Goal: Information Seeking & Learning: Find specific page/section

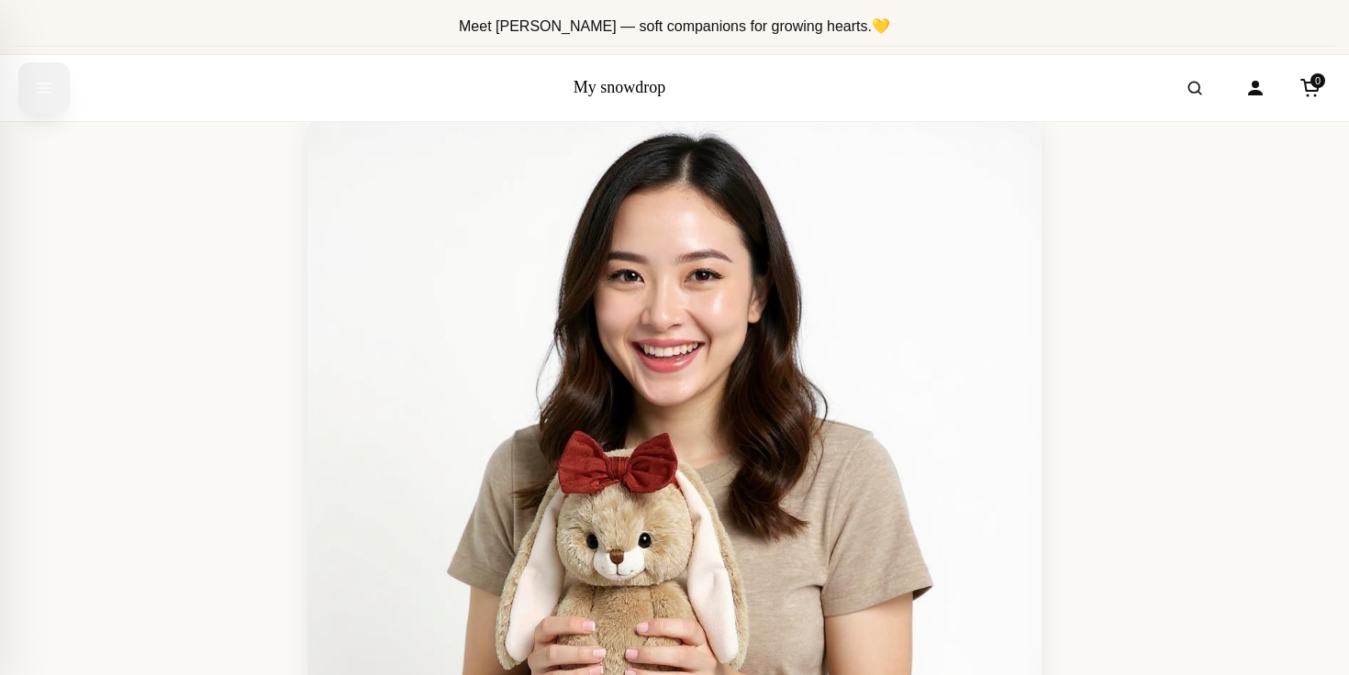
click at [39, 80] on icon "Open menu" at bounding box center [44, 88] width 18 height 33
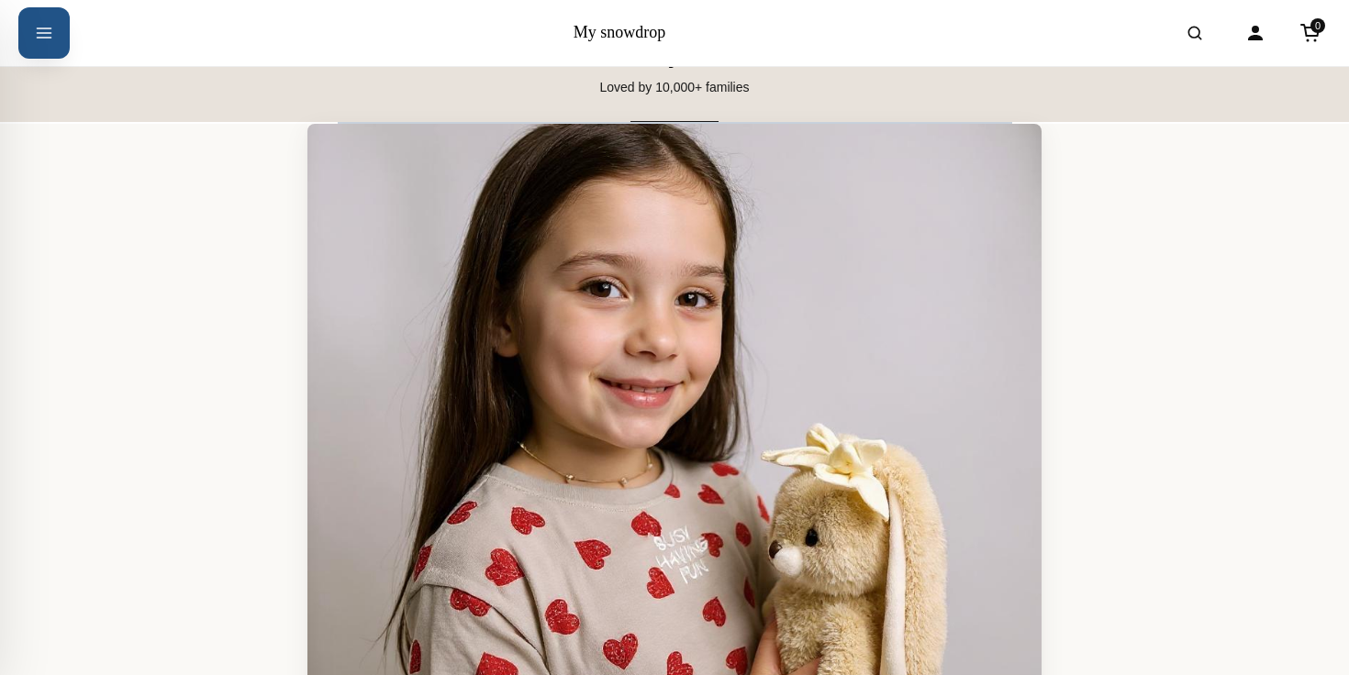
scroll to position [12708, 0]
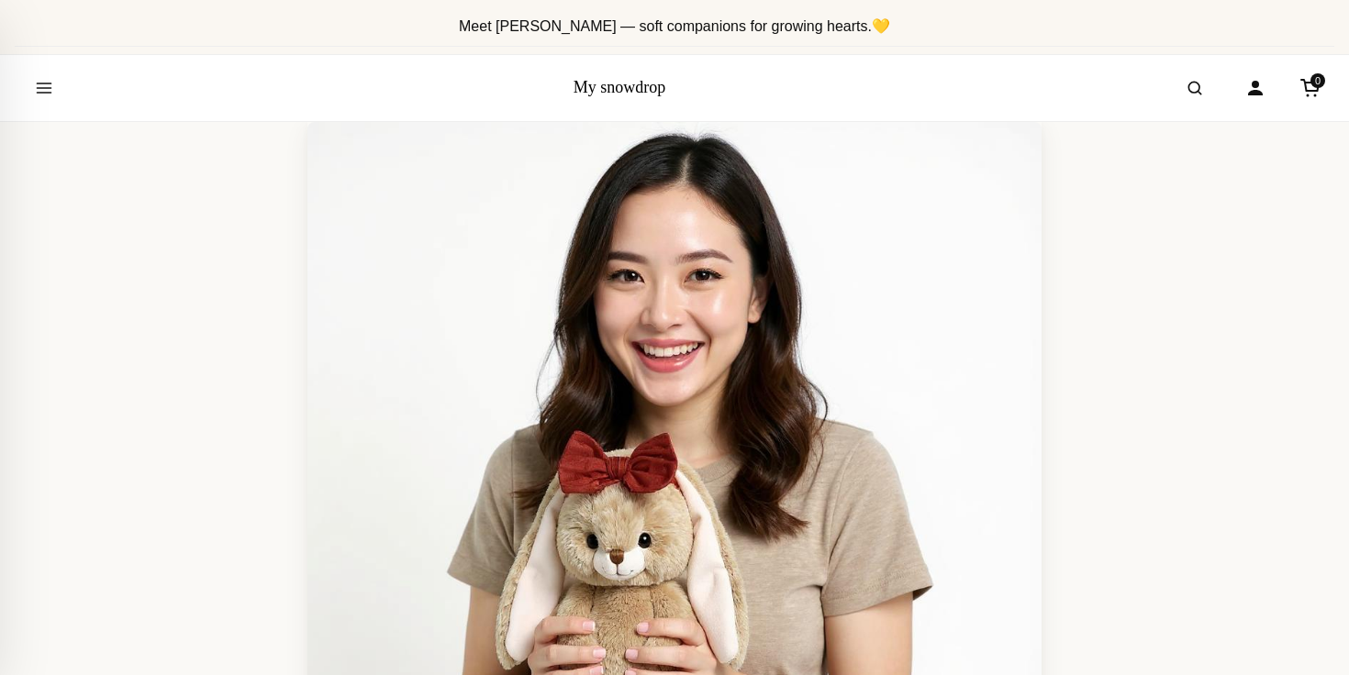
scroll to position [12708, 0]
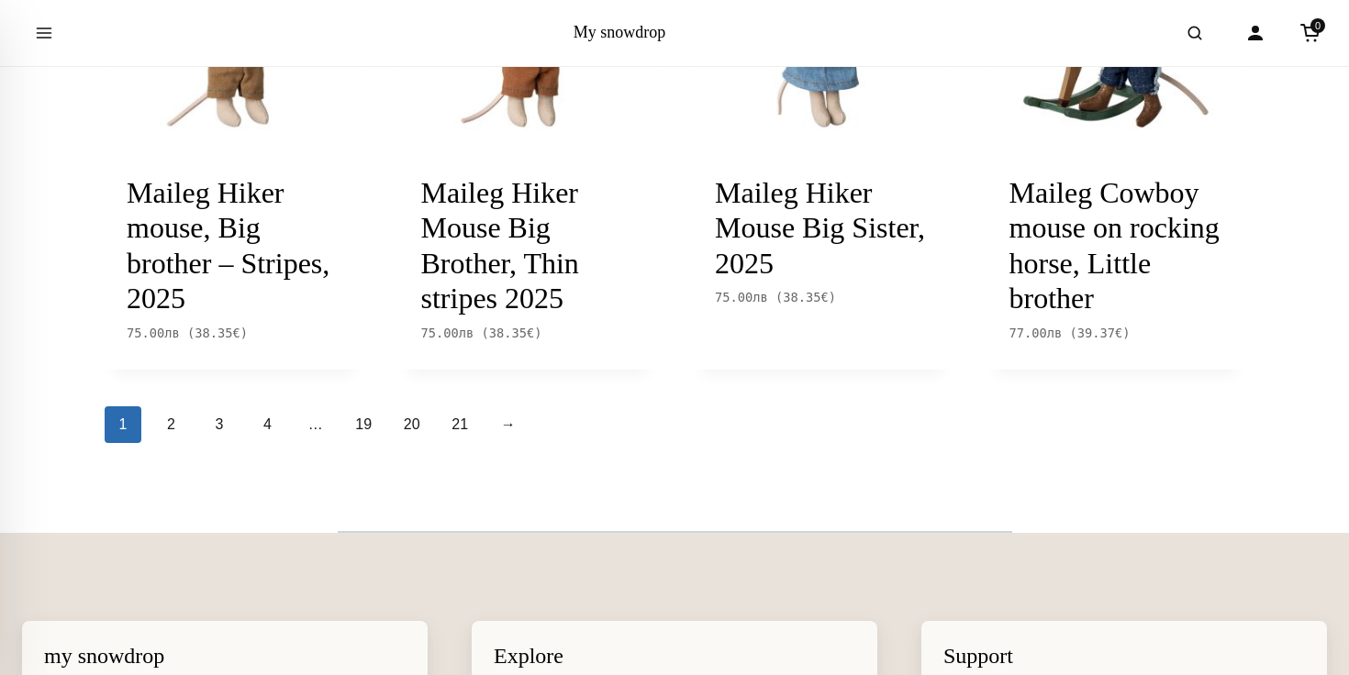
scroll to position [2175, 0]
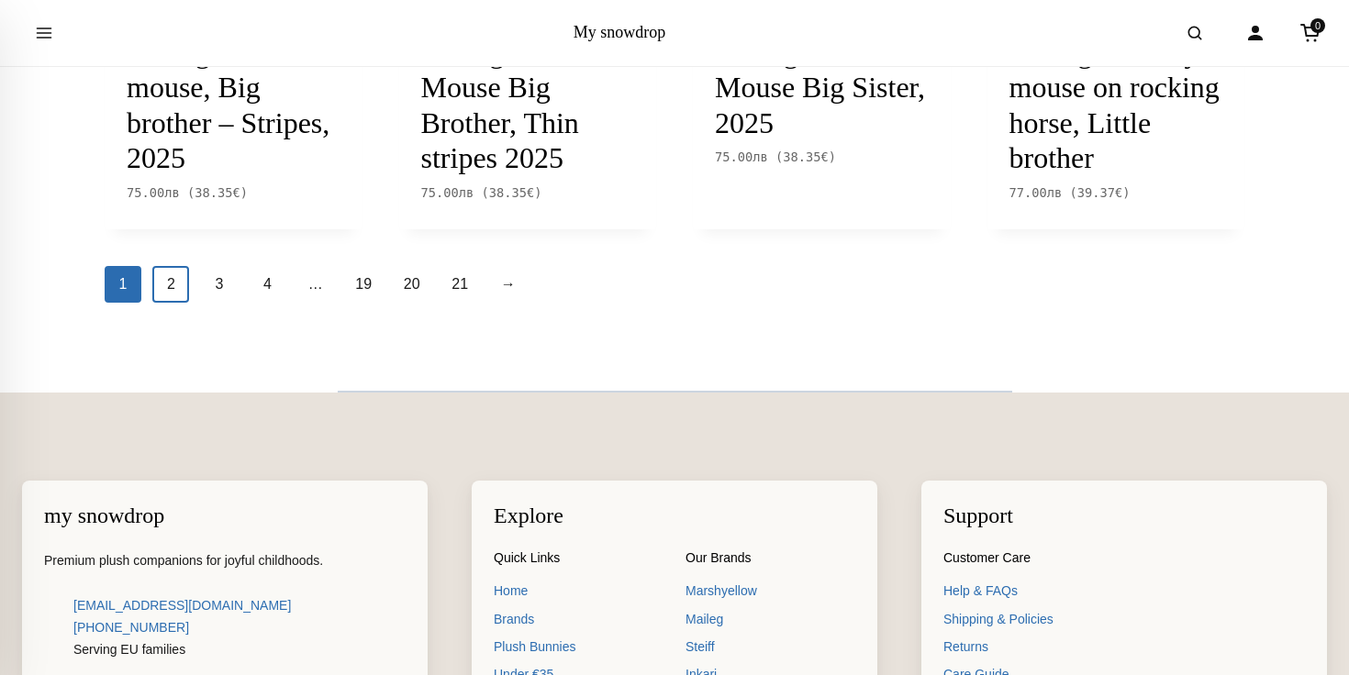
click at [173, 303] on link "2" at bounding box center [170, 284] width 37 height 37
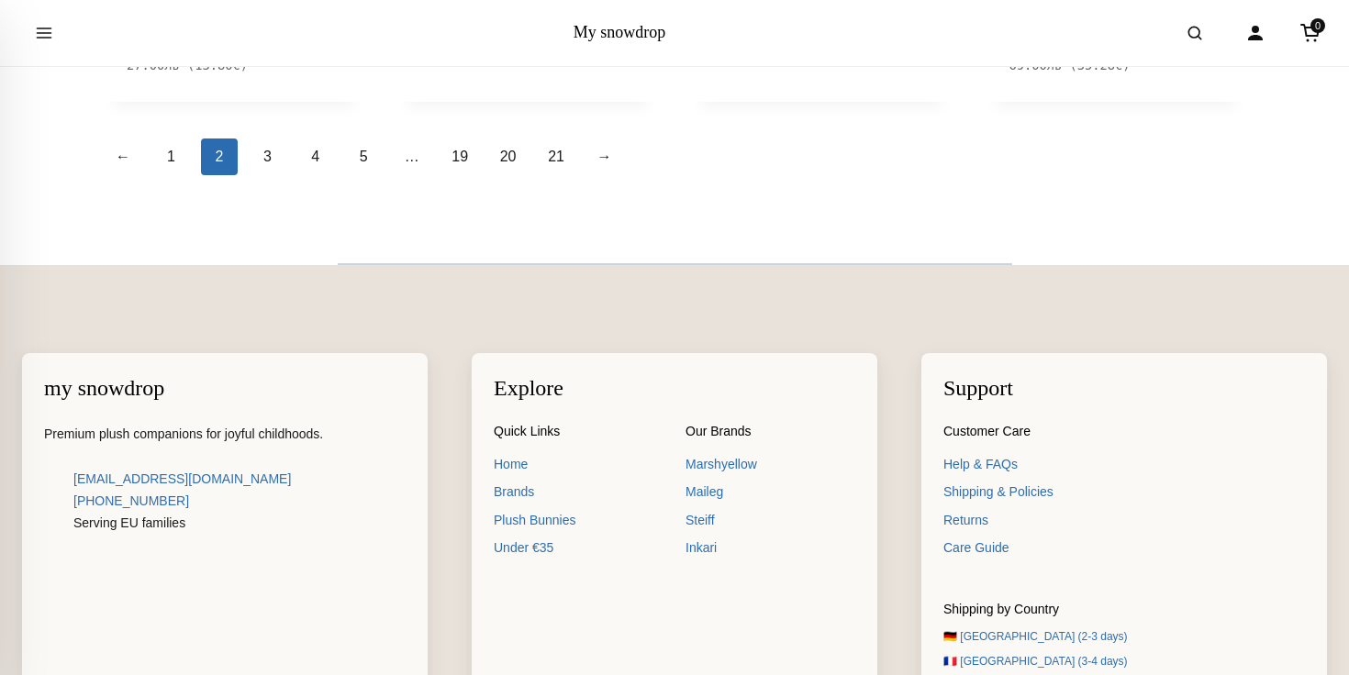
scroll to position [2322, 0]
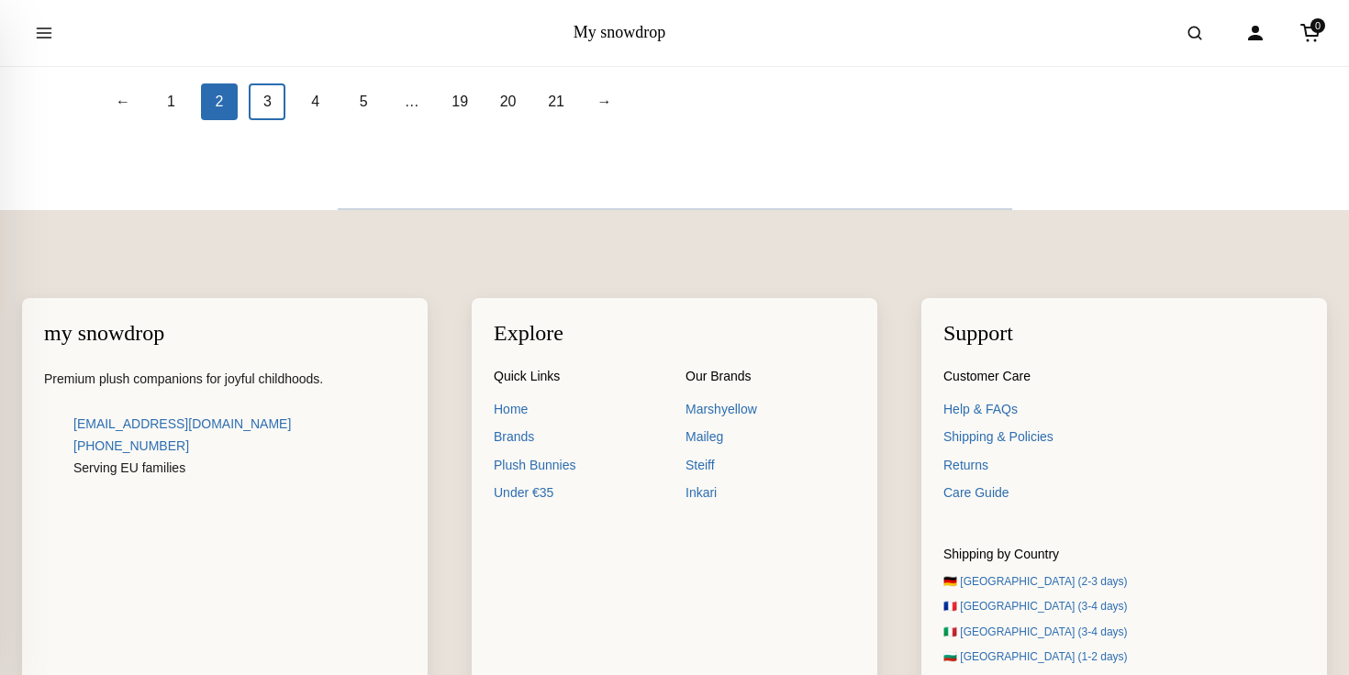
click at [270, 120] on link "3" at bounding box center [267, 101] width 37 height 37
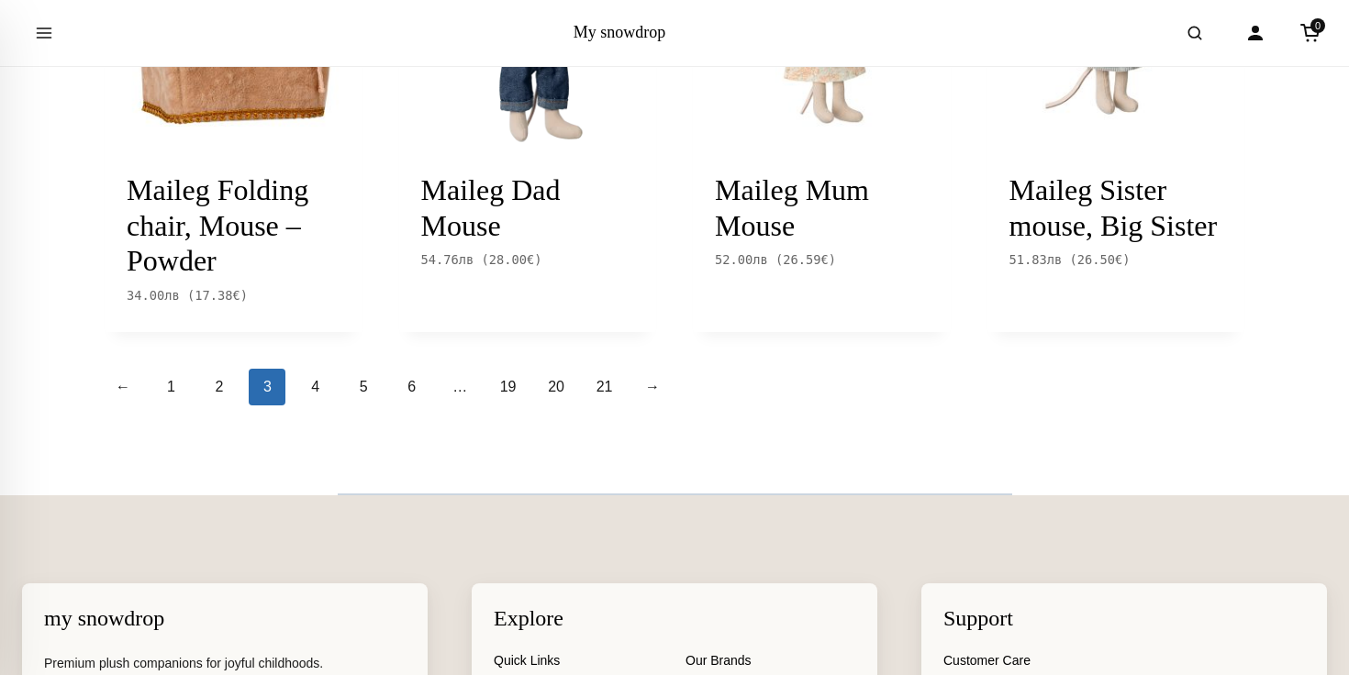
scroll to position [2075, 0]
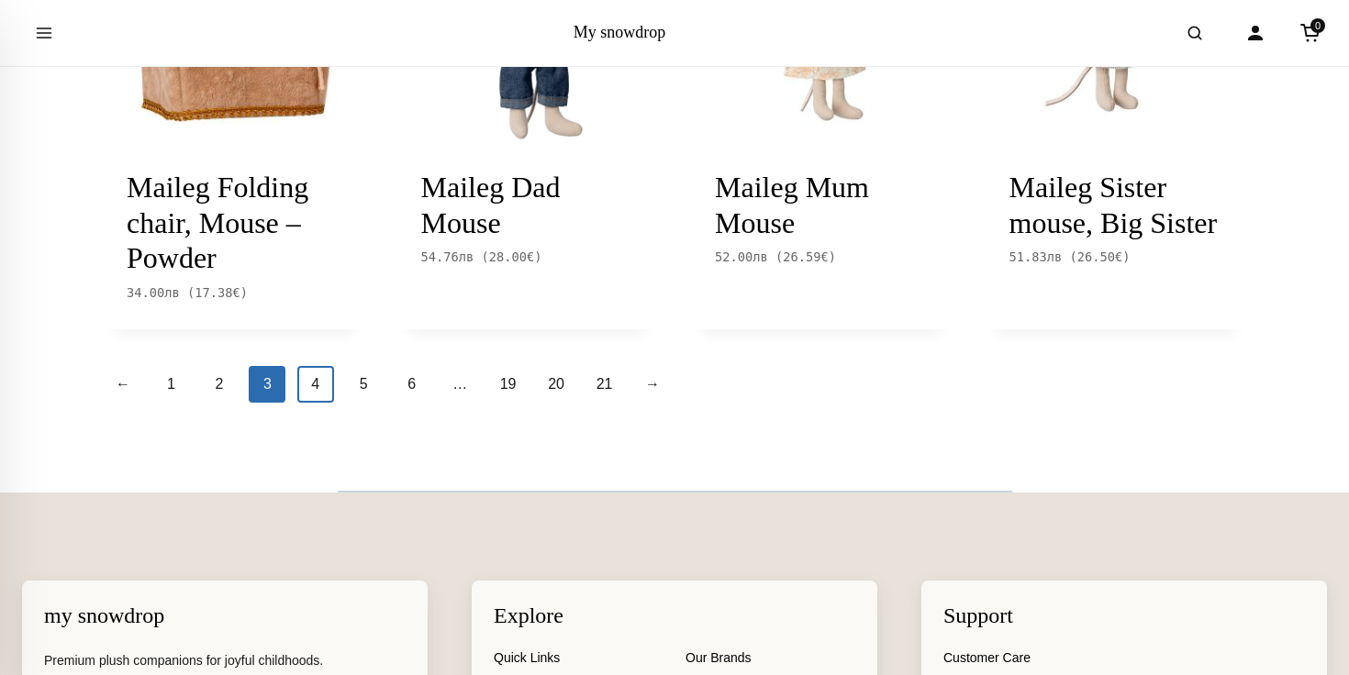
click at [324, 379] on link "4" at bounding box center [315, 384] width 37 height 37
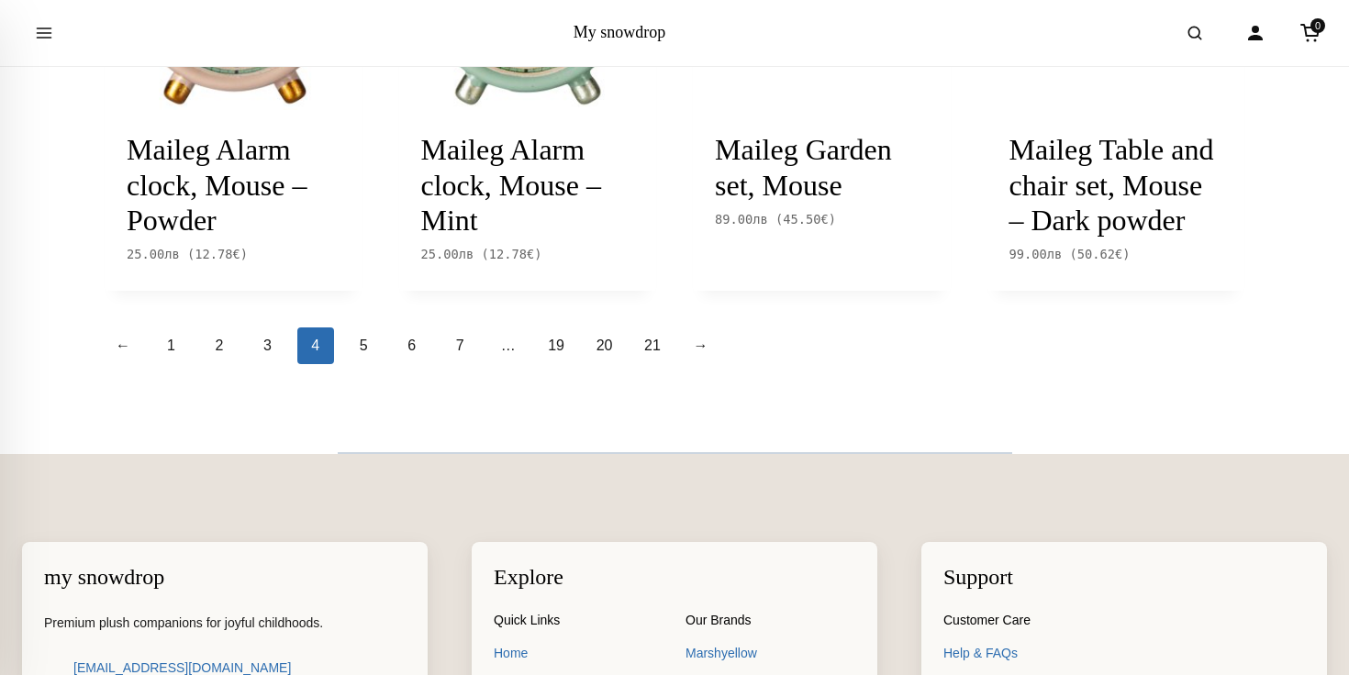
scroll to position [2058, 0]
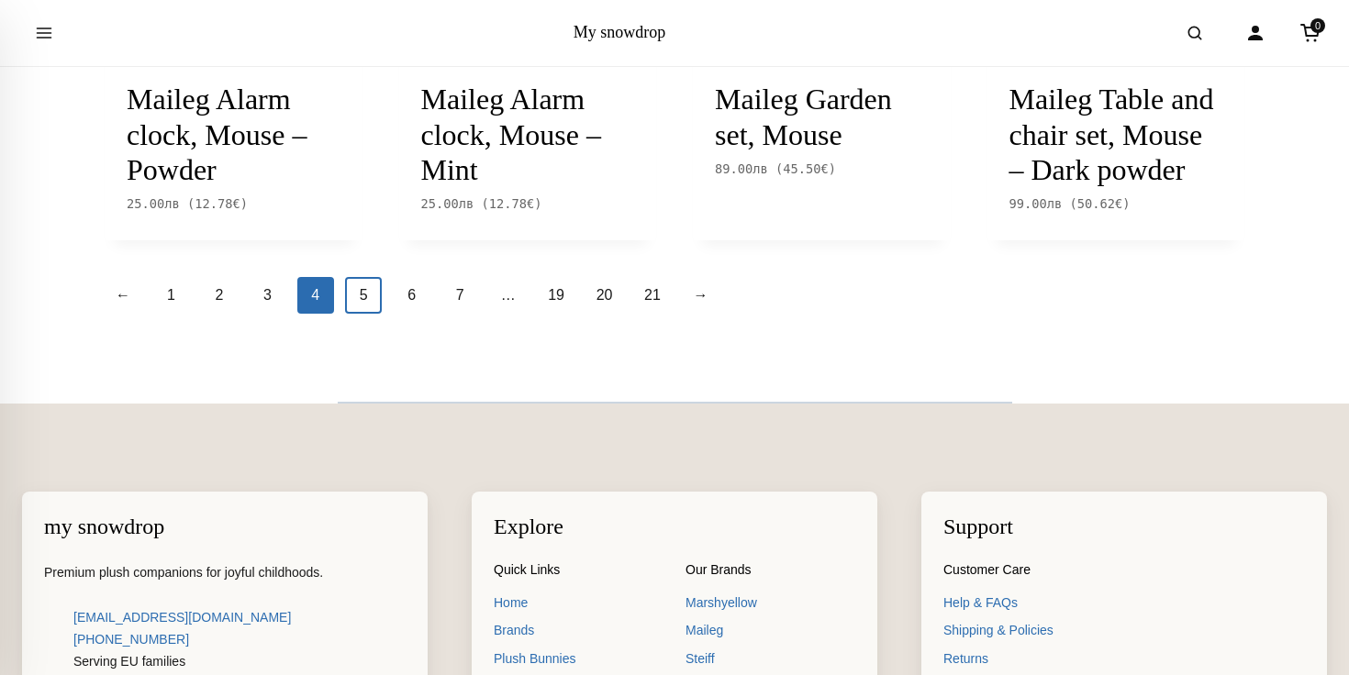
click at [366, 314] on link "5" at bounding box center [363, 295] width 37 height 37
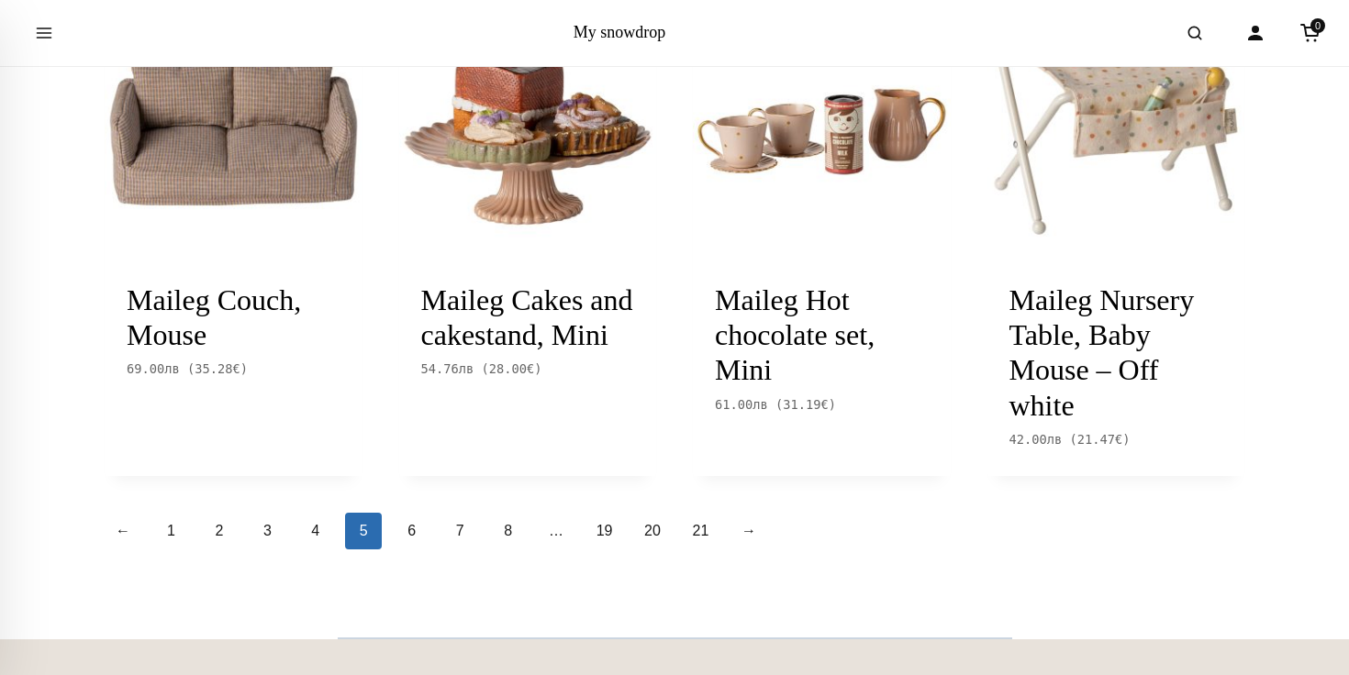
scroll to position [1894, 0]
click at [417, 529] on link "6" at bounding box center [412, 530] width 37 height 37
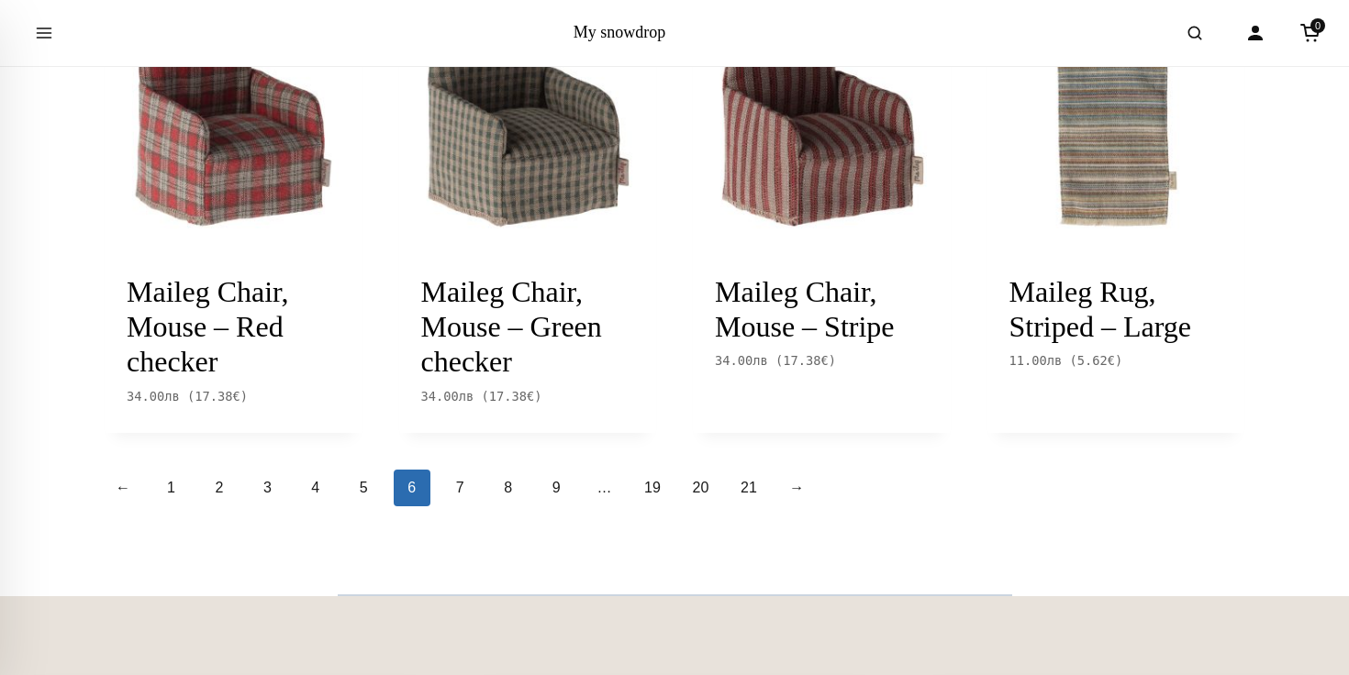
scroll to position [1907, 0]
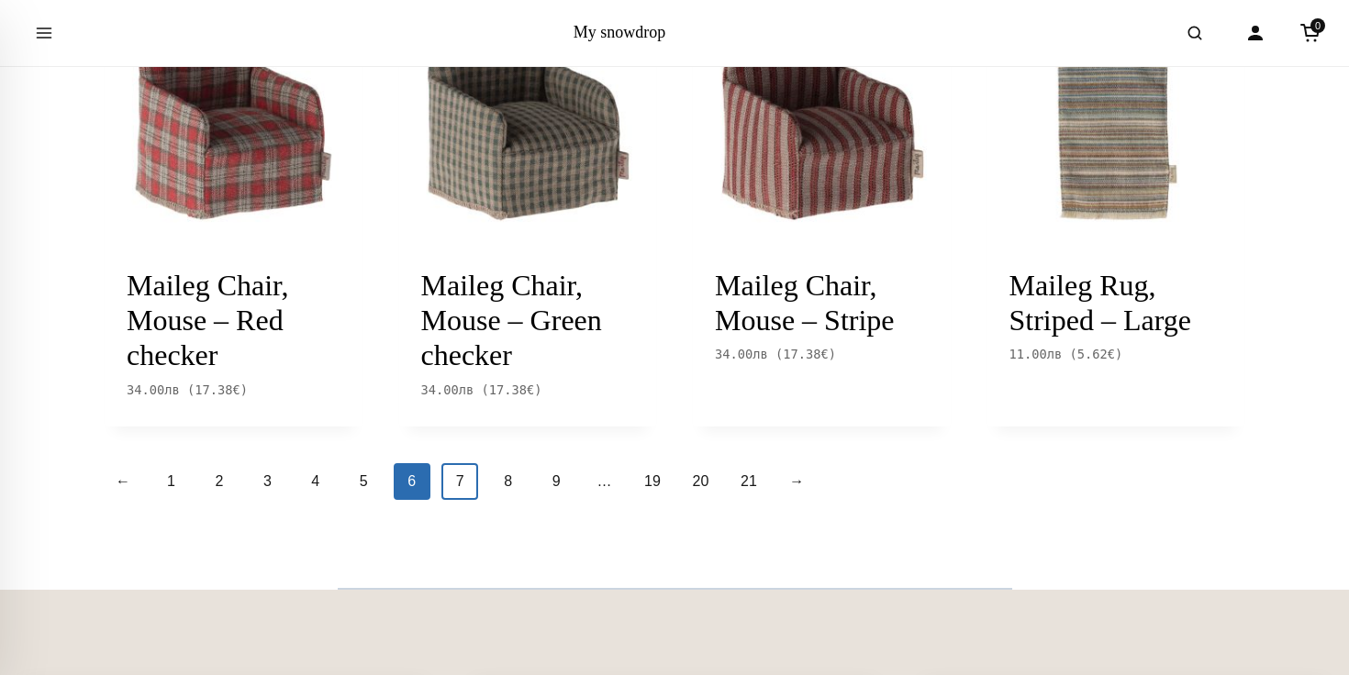
click at [463, 500] on link "7" at bounding box center [459, 481] width 37 height 37
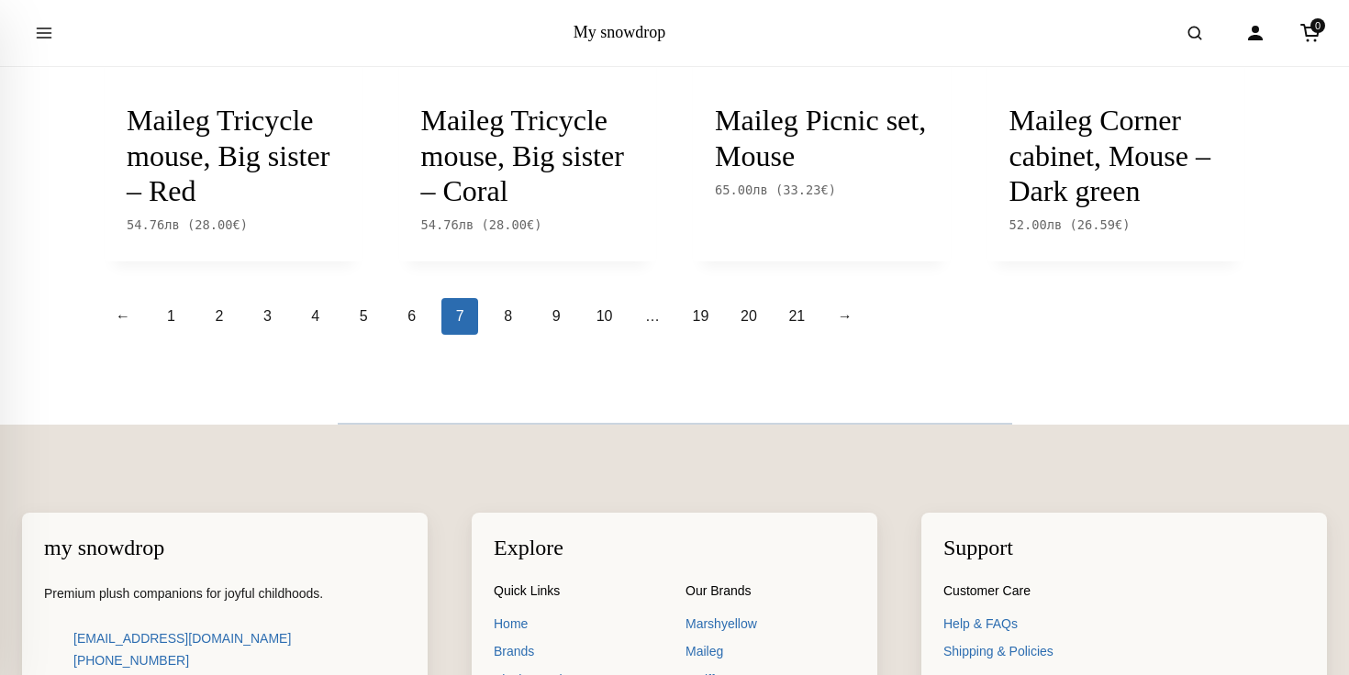
scroll to position [2046, 0]
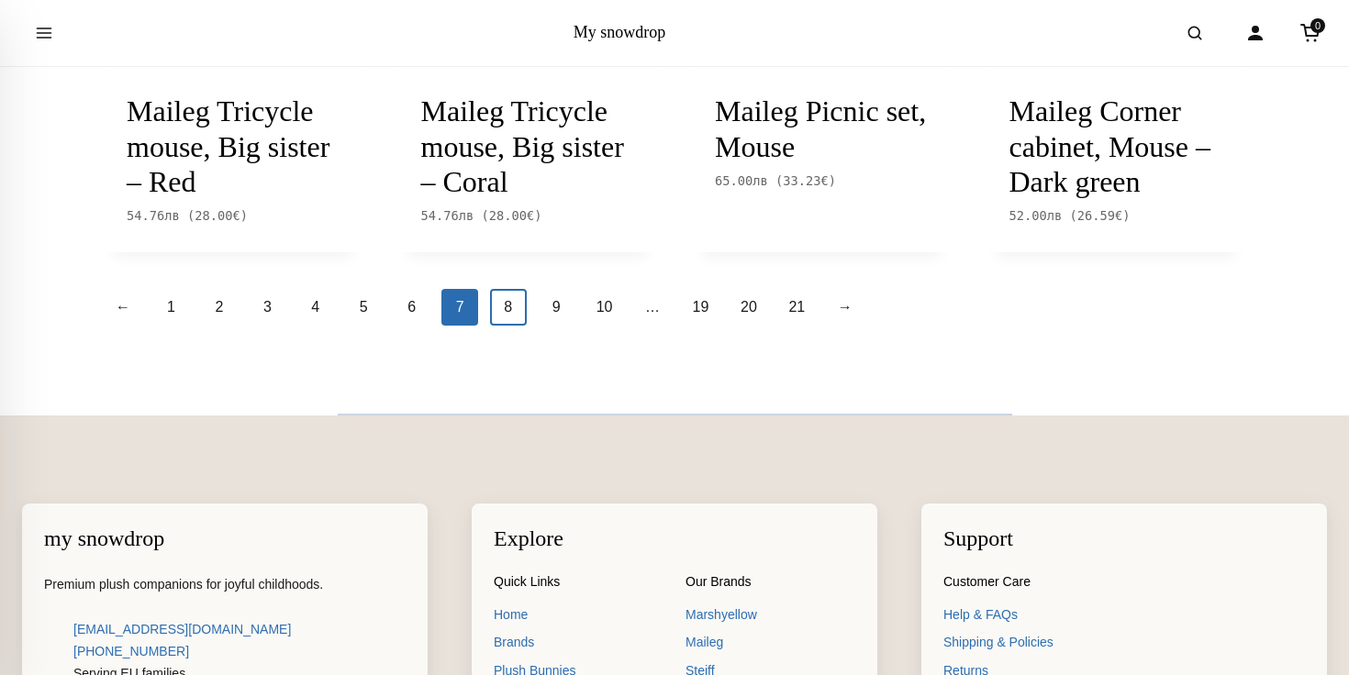
click at [522, 326] on link "8" at bounding box center [508, 307] width 37 height 37
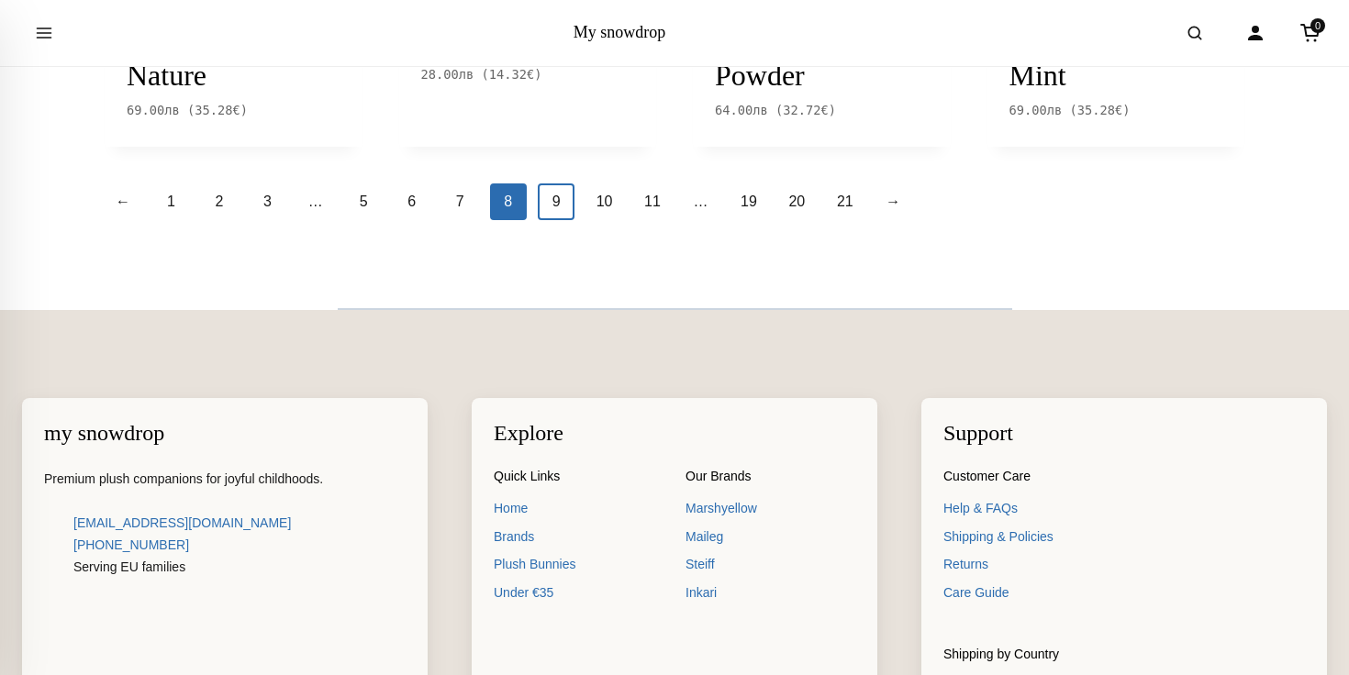
scroll to position [2193, 0]
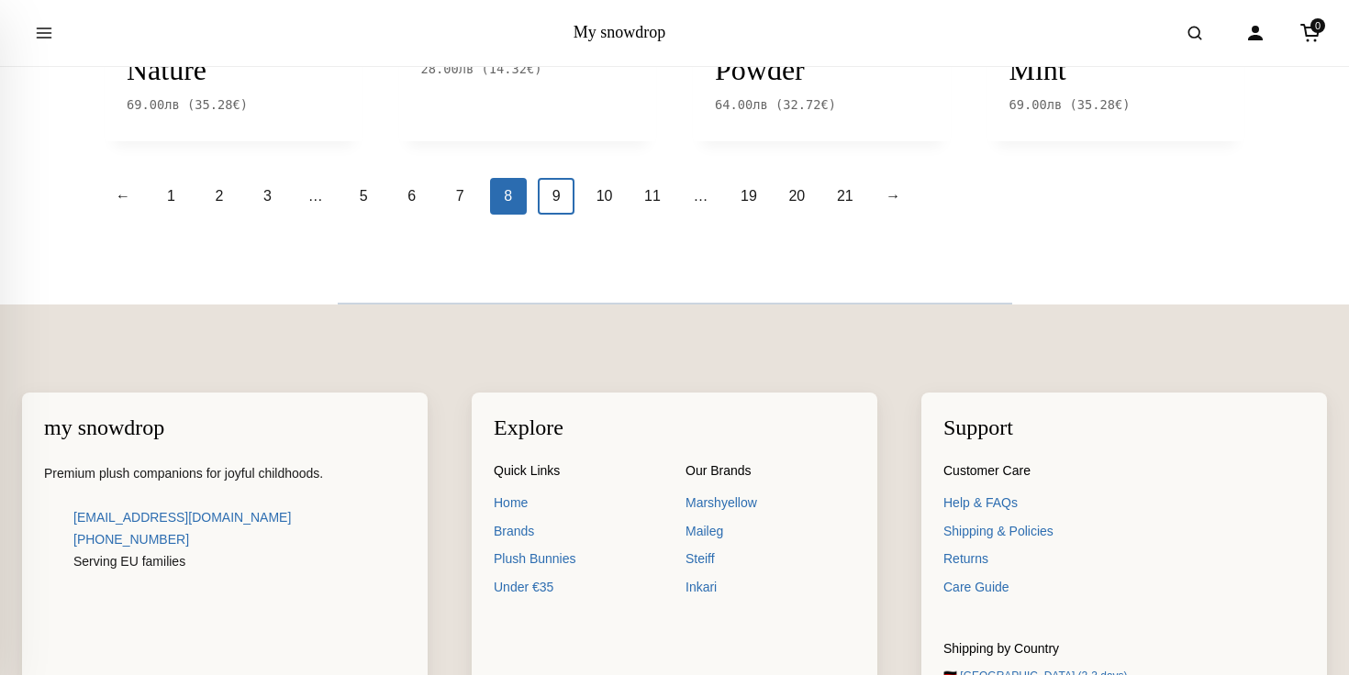
click at [555, 215] on link "9" at bounding box center [556, 196] width 37 height 37
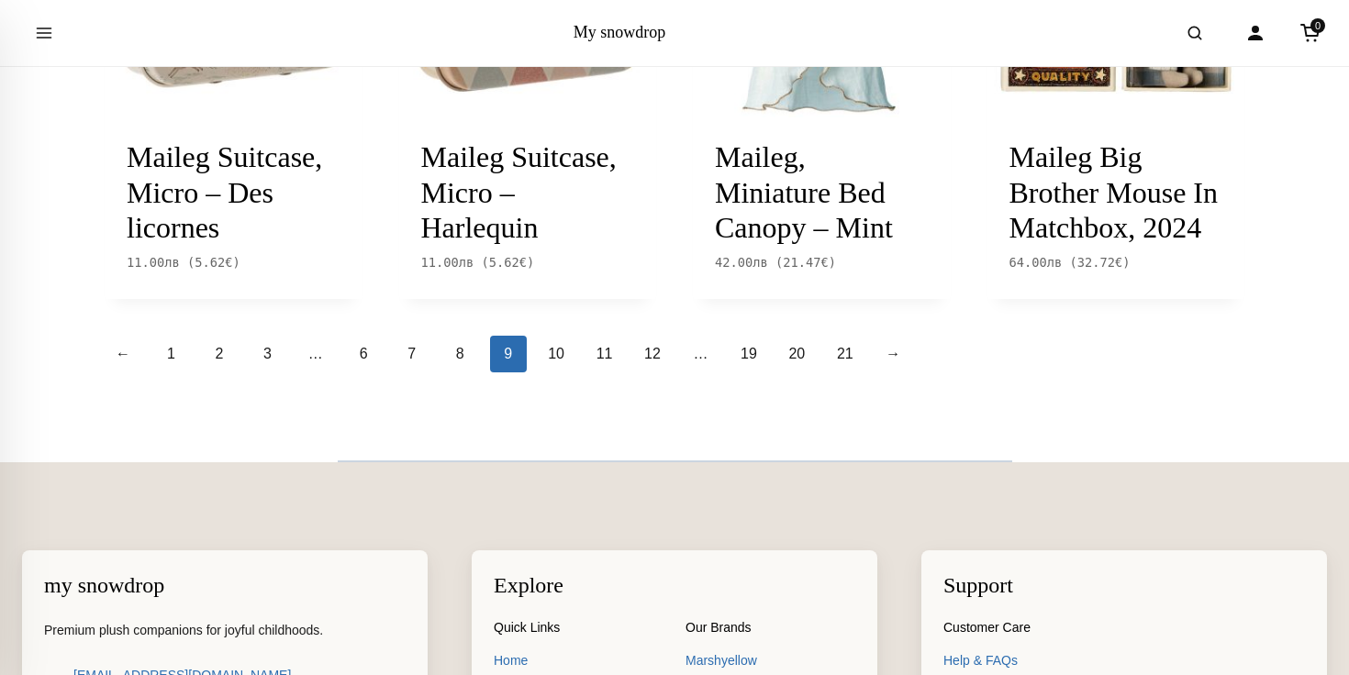
scroll to position [2109, 0]
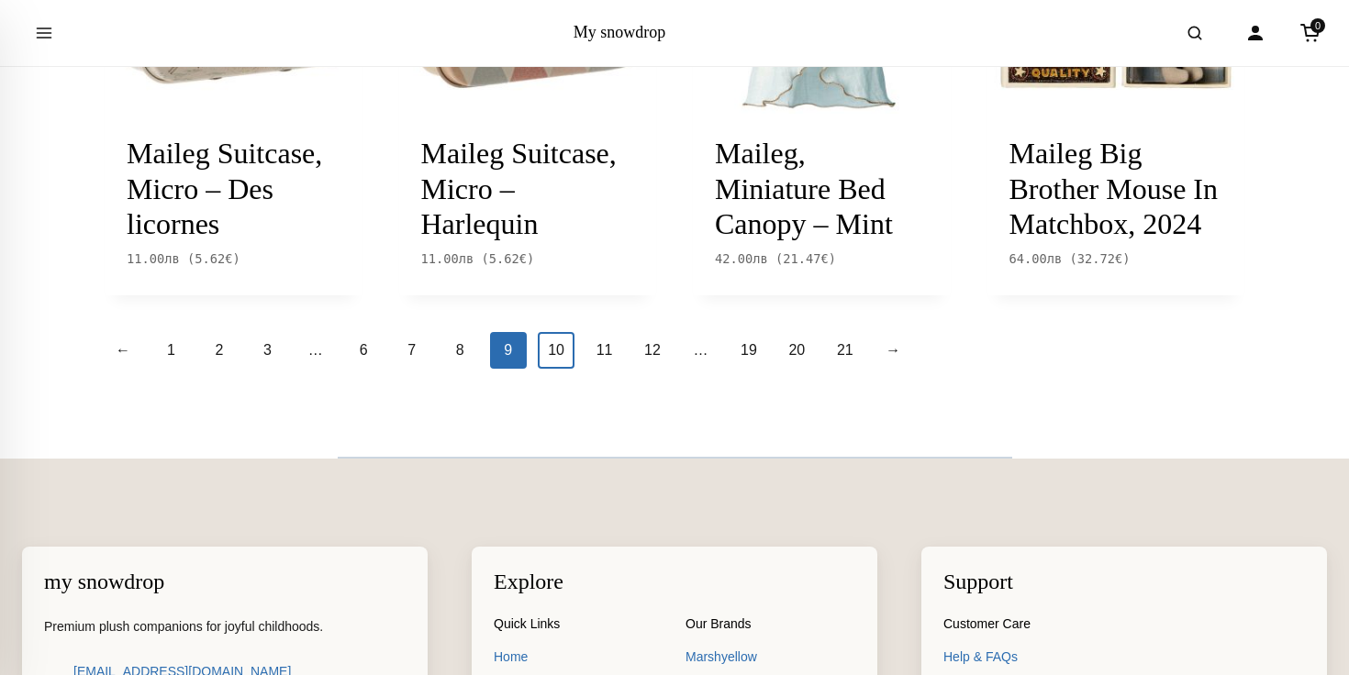
click at [554, 369] on link "10" at bounding box center [556, 350] width 37 height 37
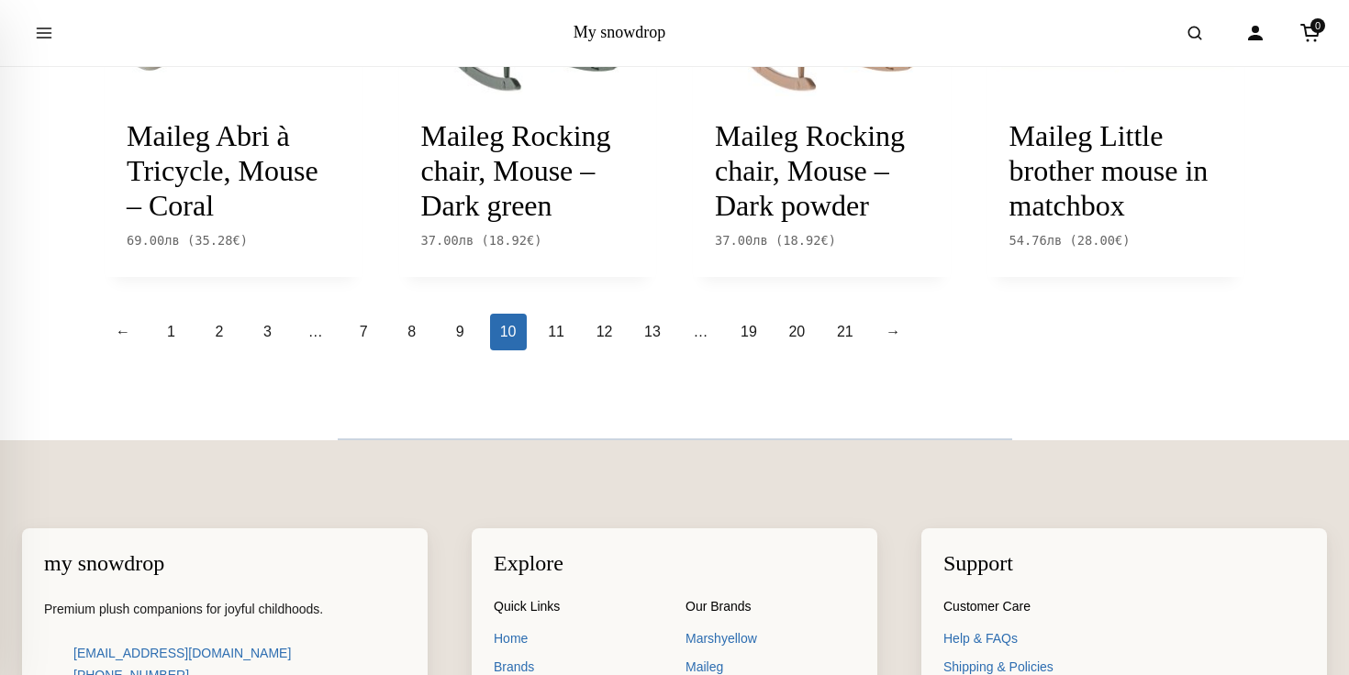
scroll to position [2073, 0]
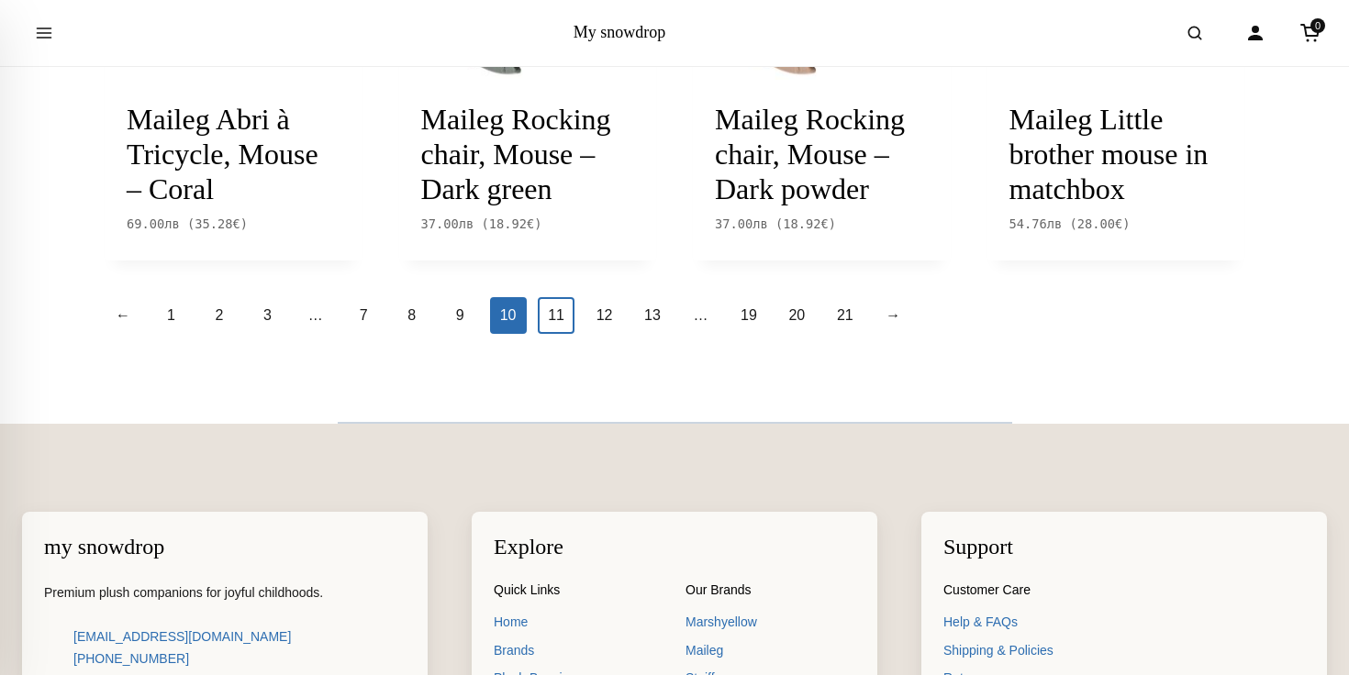
click at [554, 334] on link "11" at bounding box center [556, 315] width 37 height 37
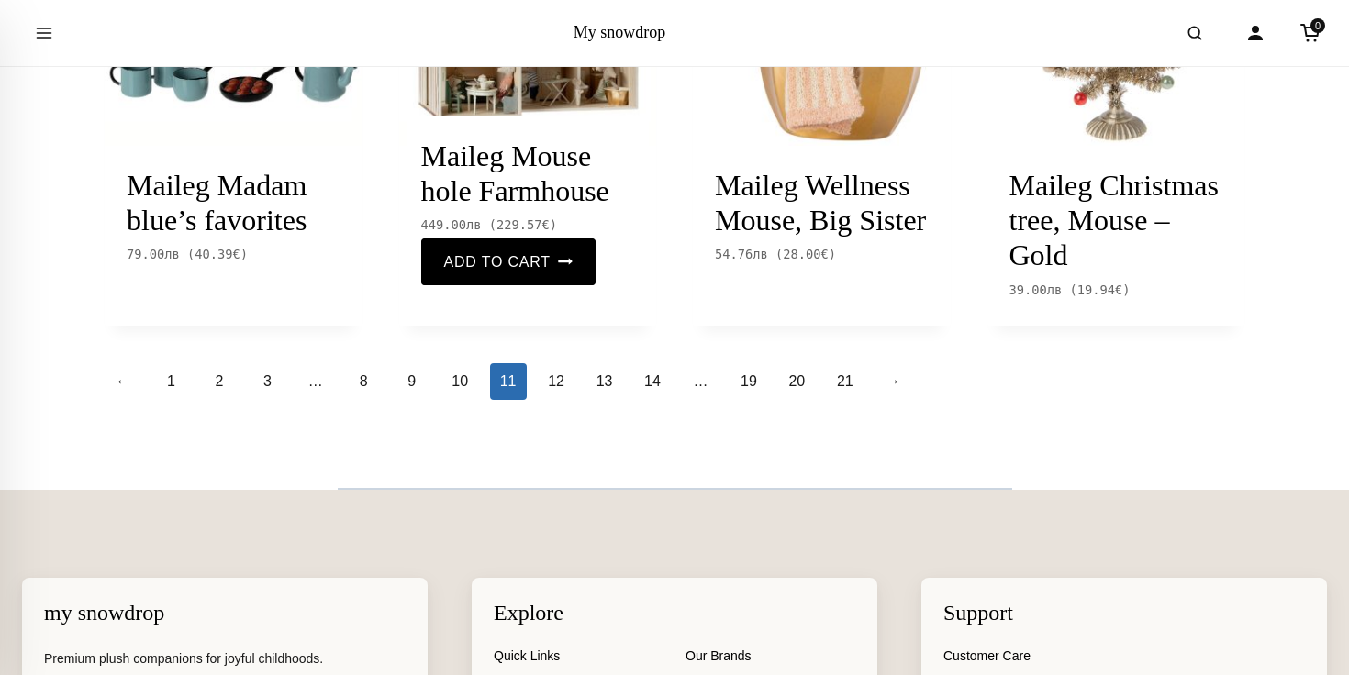
scroll to position [2015, 0]
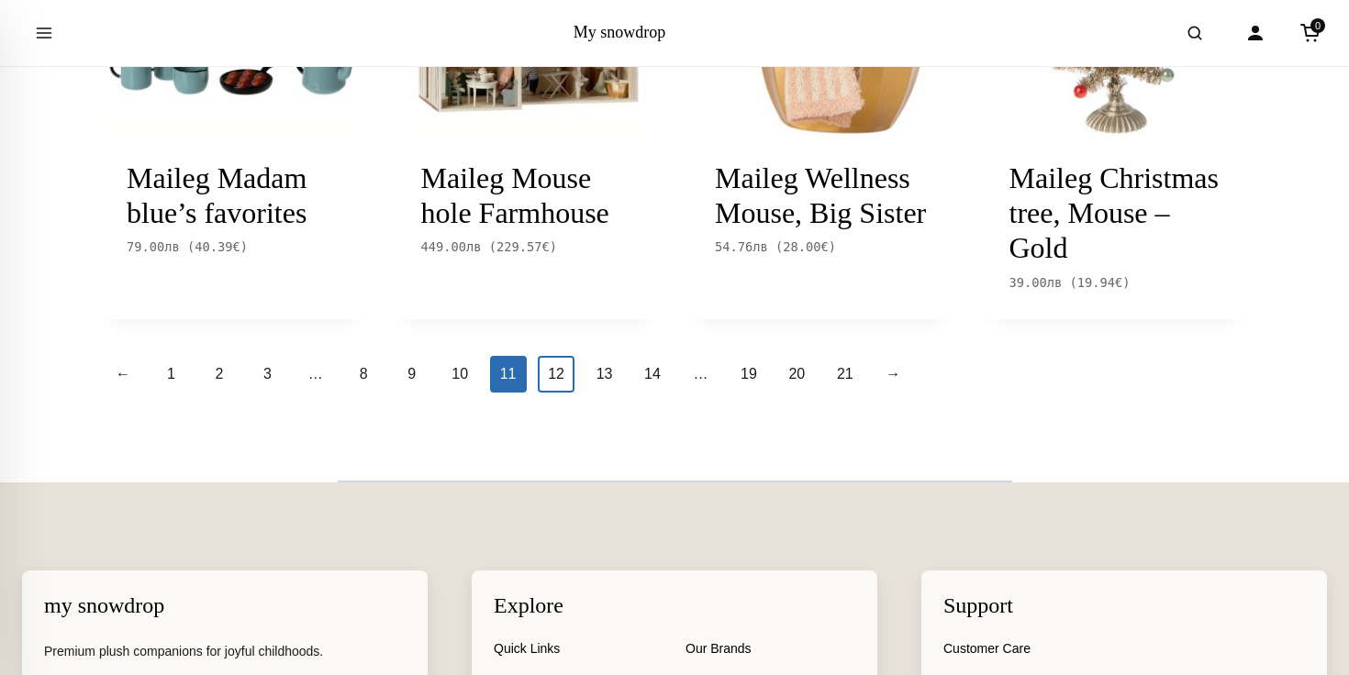
click at [550, 393] on link "12" at bounding box center [556, 374] width 37 height 37
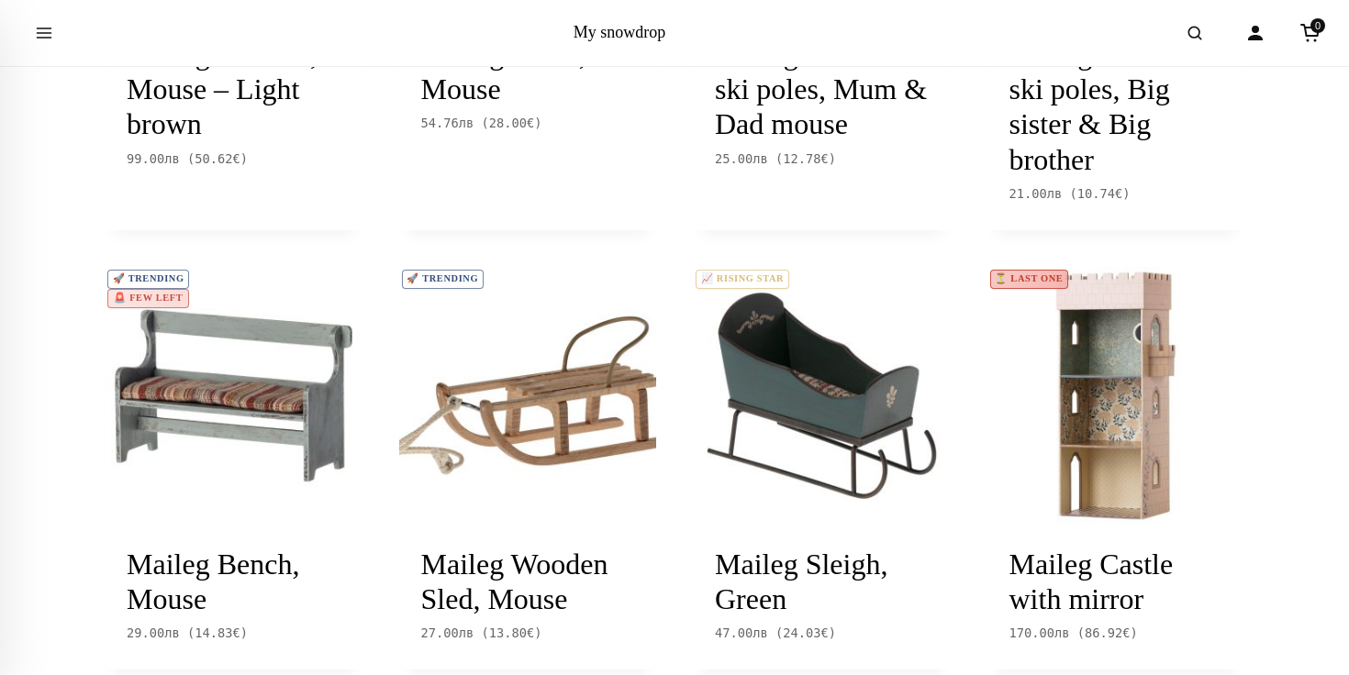
scroll to position [1770, 0]
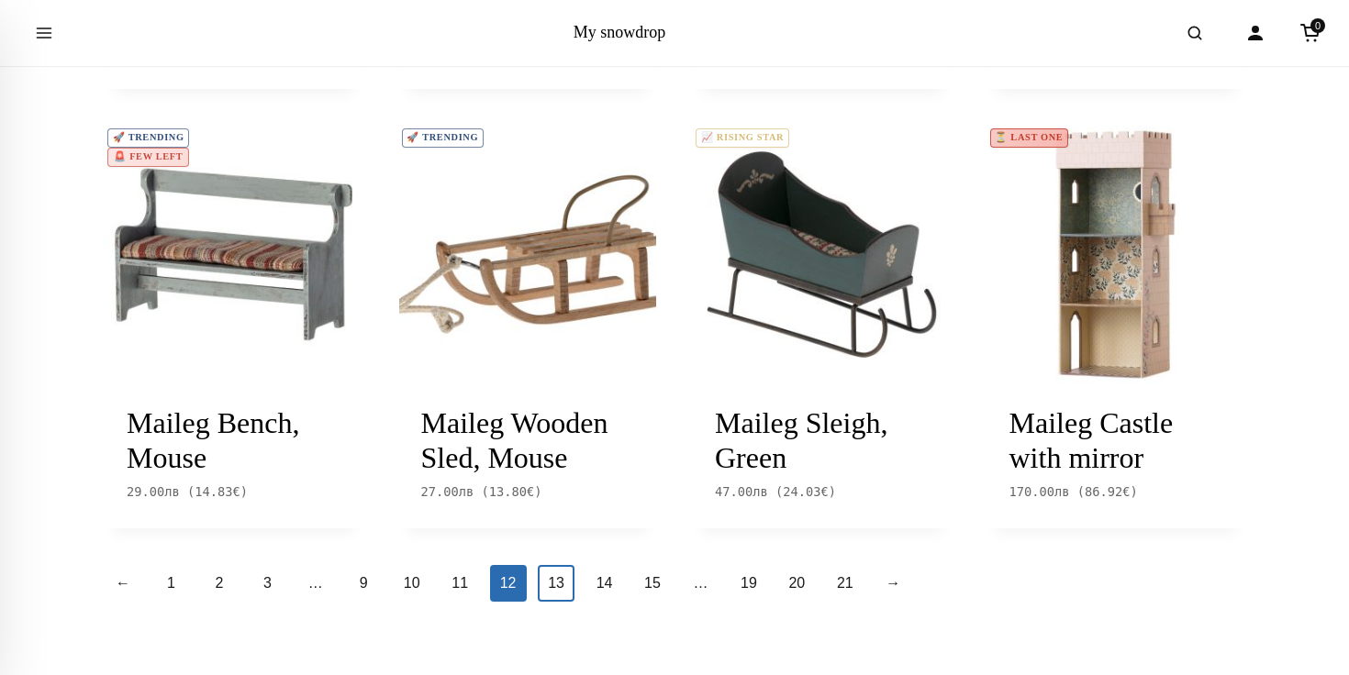
click at [549, 584] on link "13" at bounding box center [556, 583] width 37 height 37
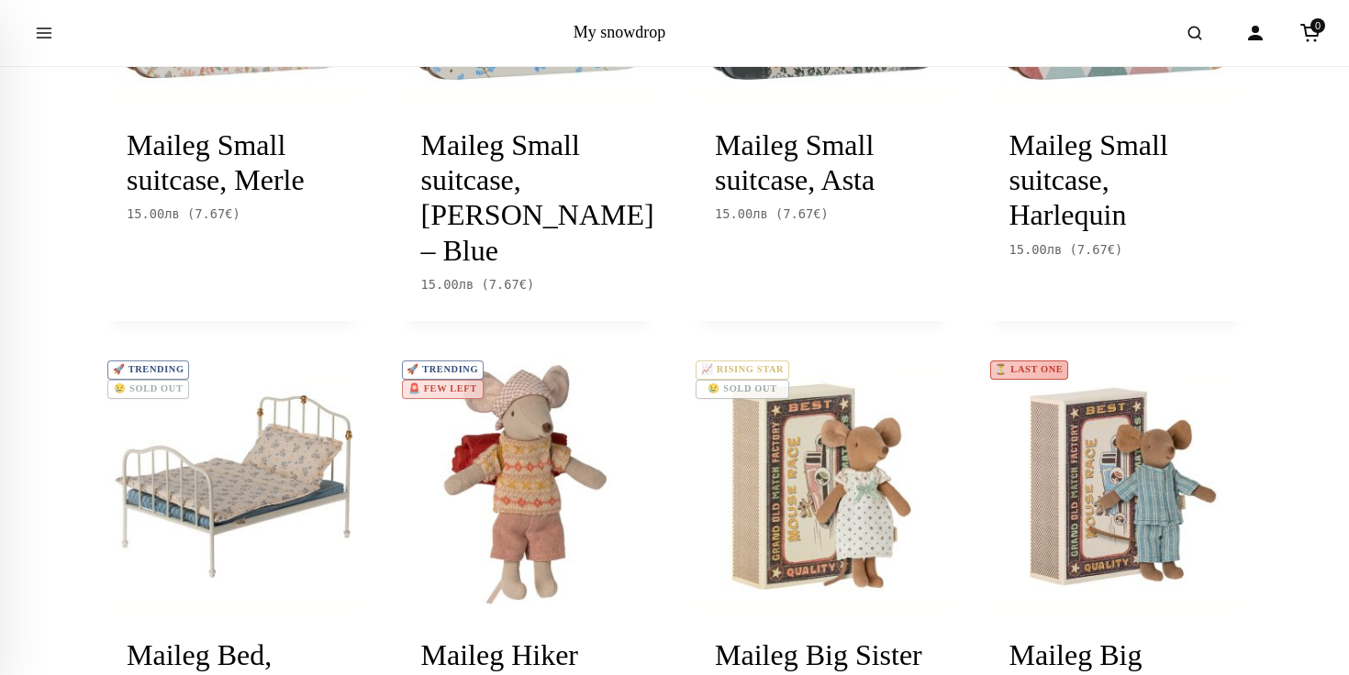
scroll to position [1911, 0]
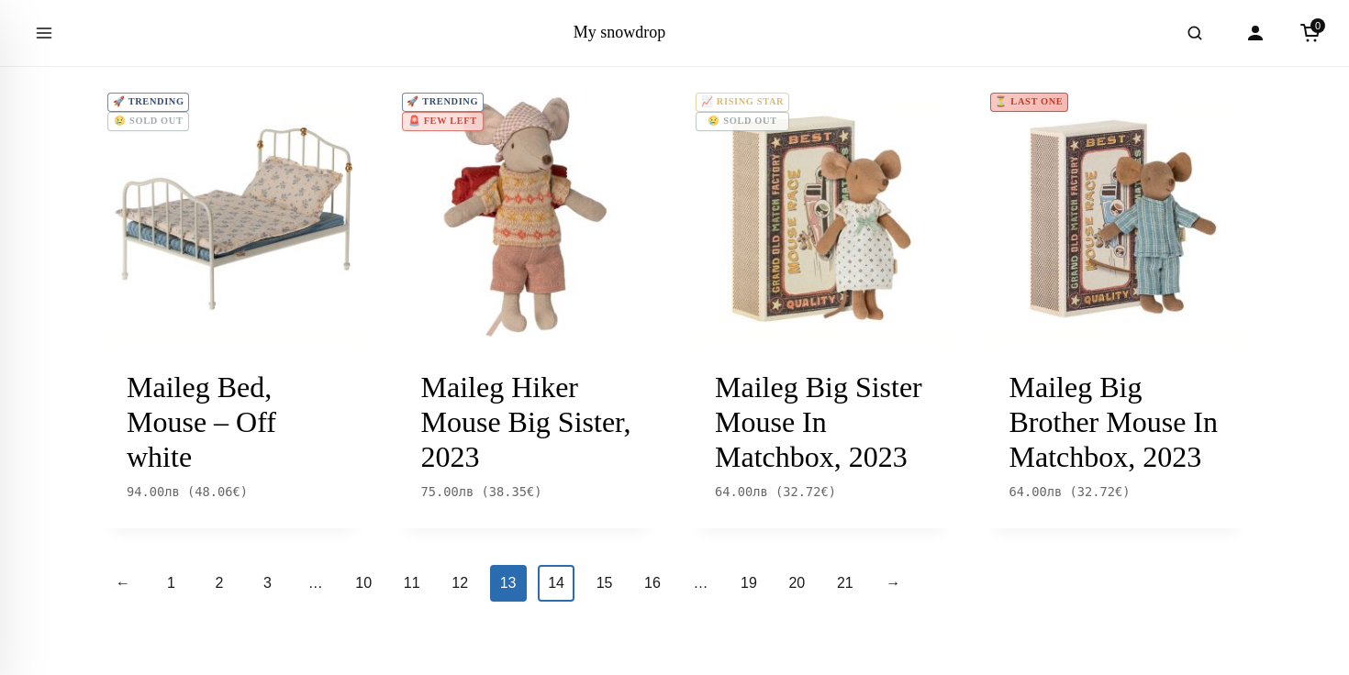
click at [550, 584] on link "14" at bounding box center [556, 583] width 37 height 37
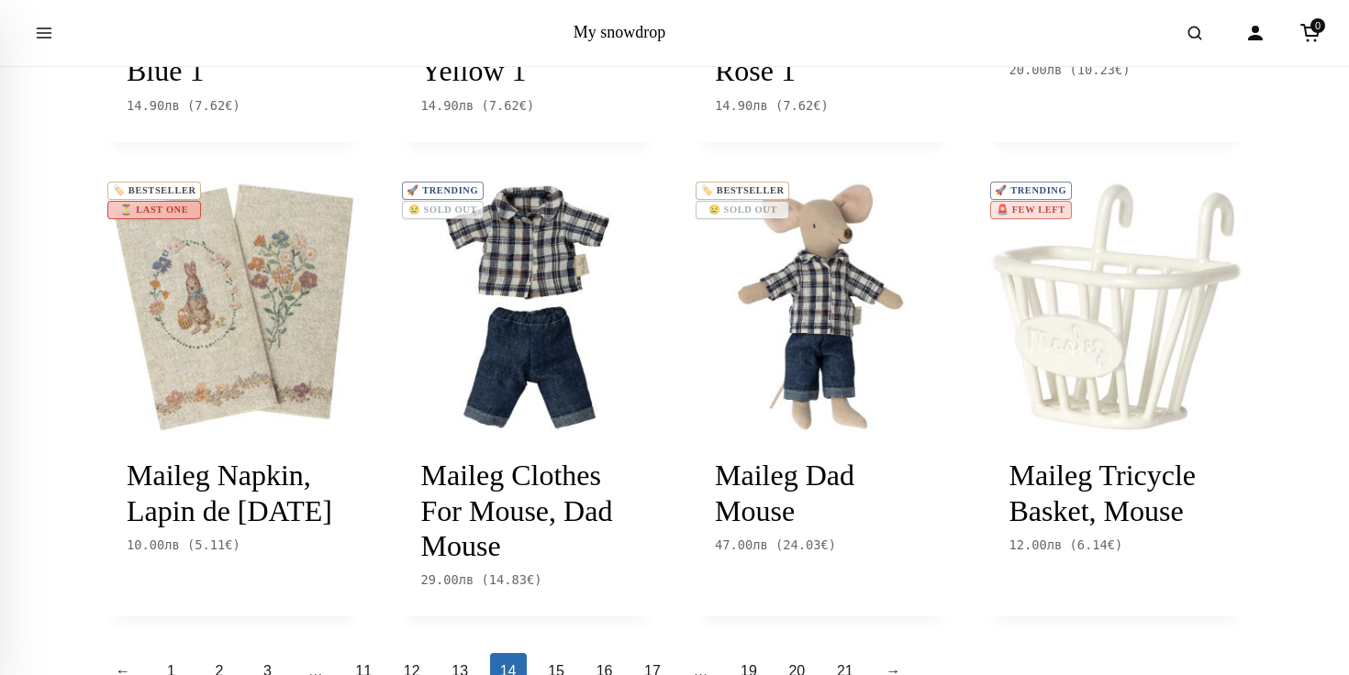
scroll to position [1714, 0]
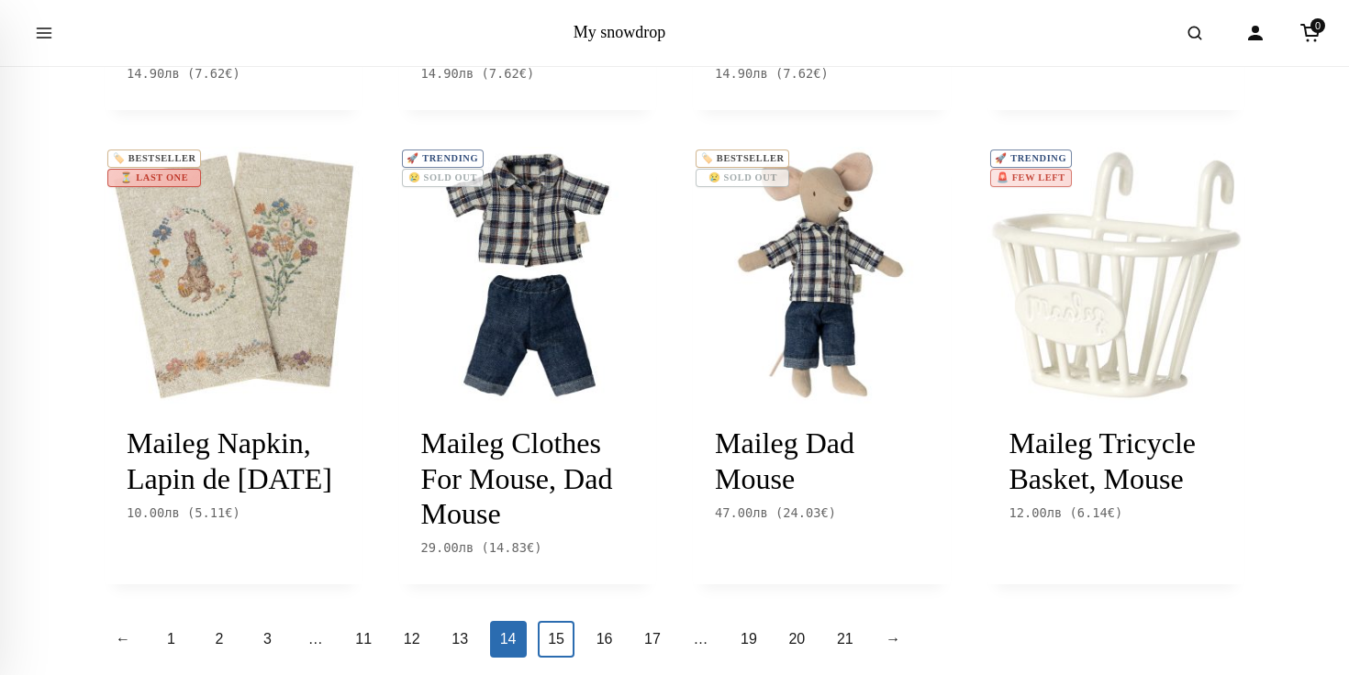
click at [558, 645] on link "15" at bounding box center [556, 639] width 37 height 37
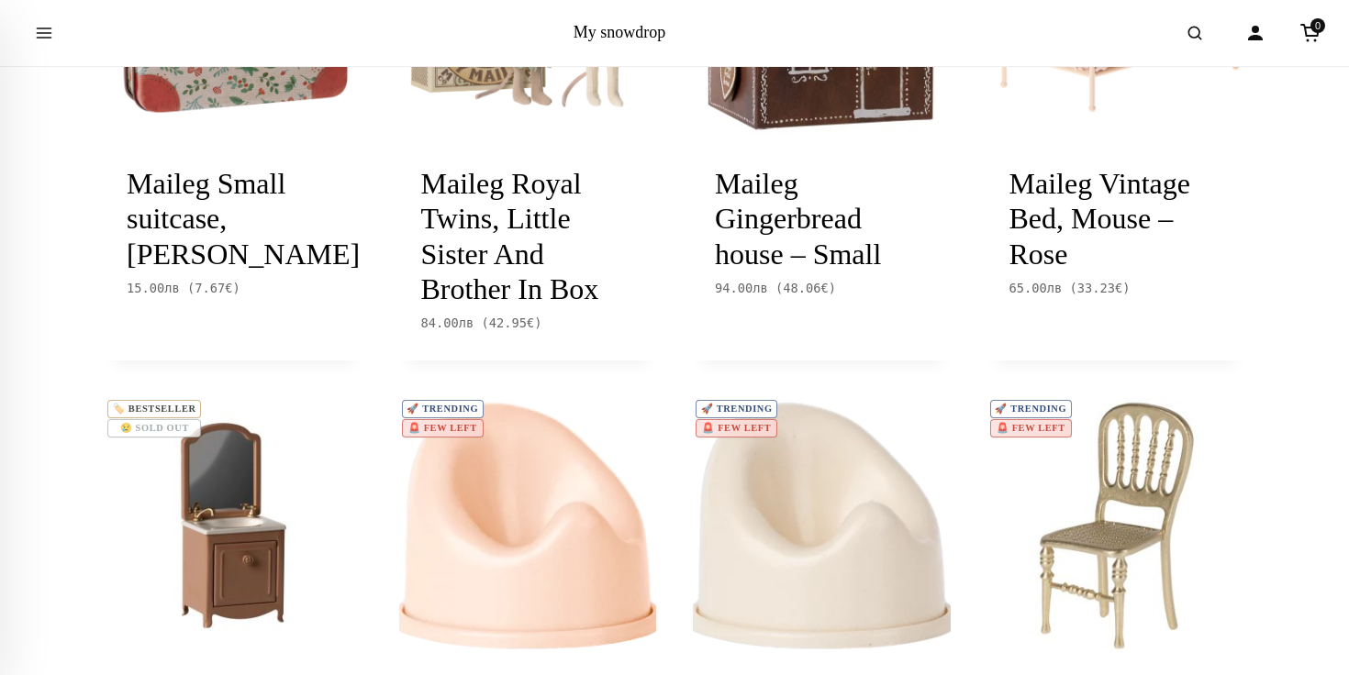
scroll to position [1911, 0]
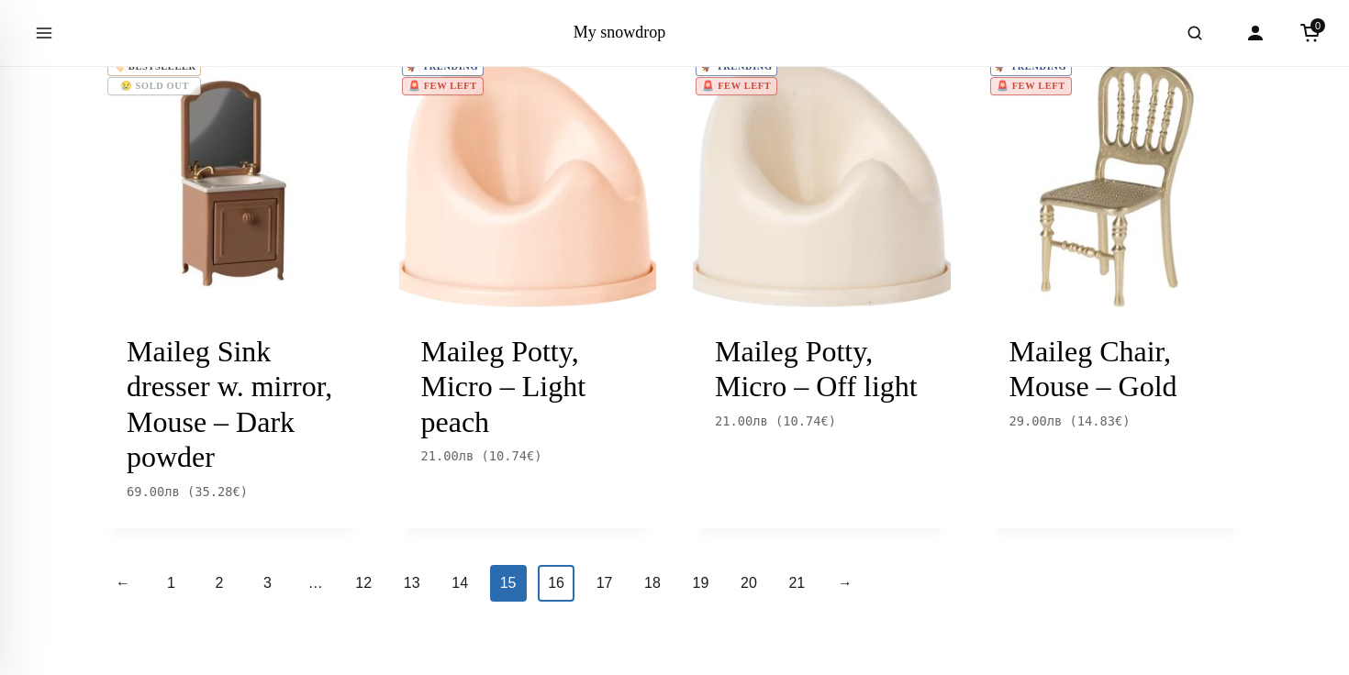
click at [551, 590] on link "16" at bounding box center [556, 583] width 37 height 37
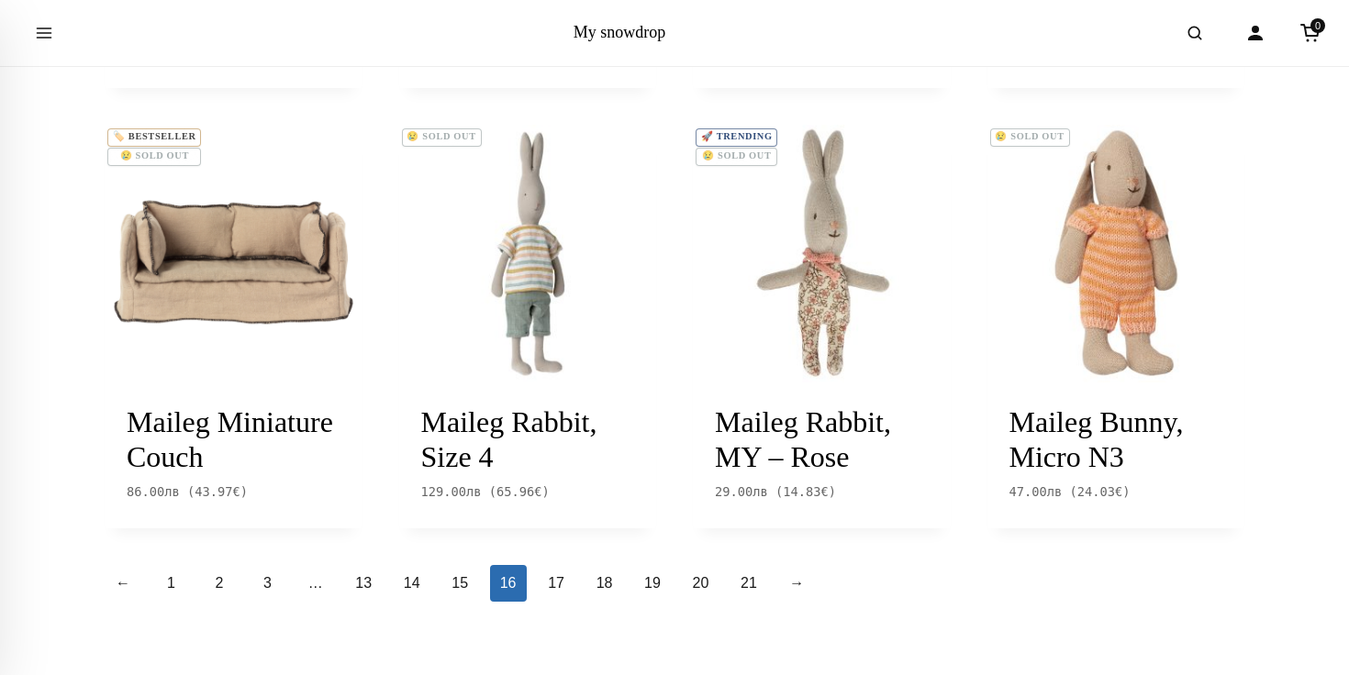
scroll to position [1911, 0]
click at [558, 590] on link "17" at bounding box center [556, 583] width 37 height 37
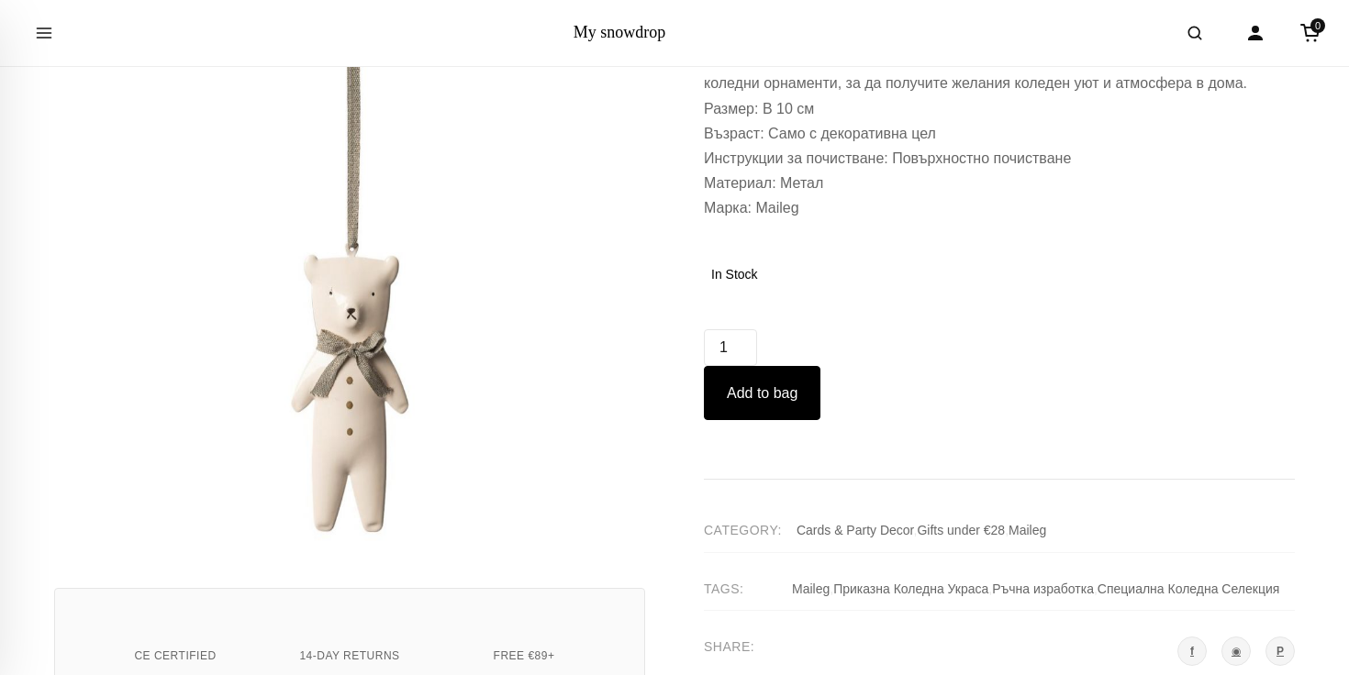
scroll to position [379, 0]
type input "2"
click at [743, 342] on input "2" at bounding box center [730, 346] width 53 height 37
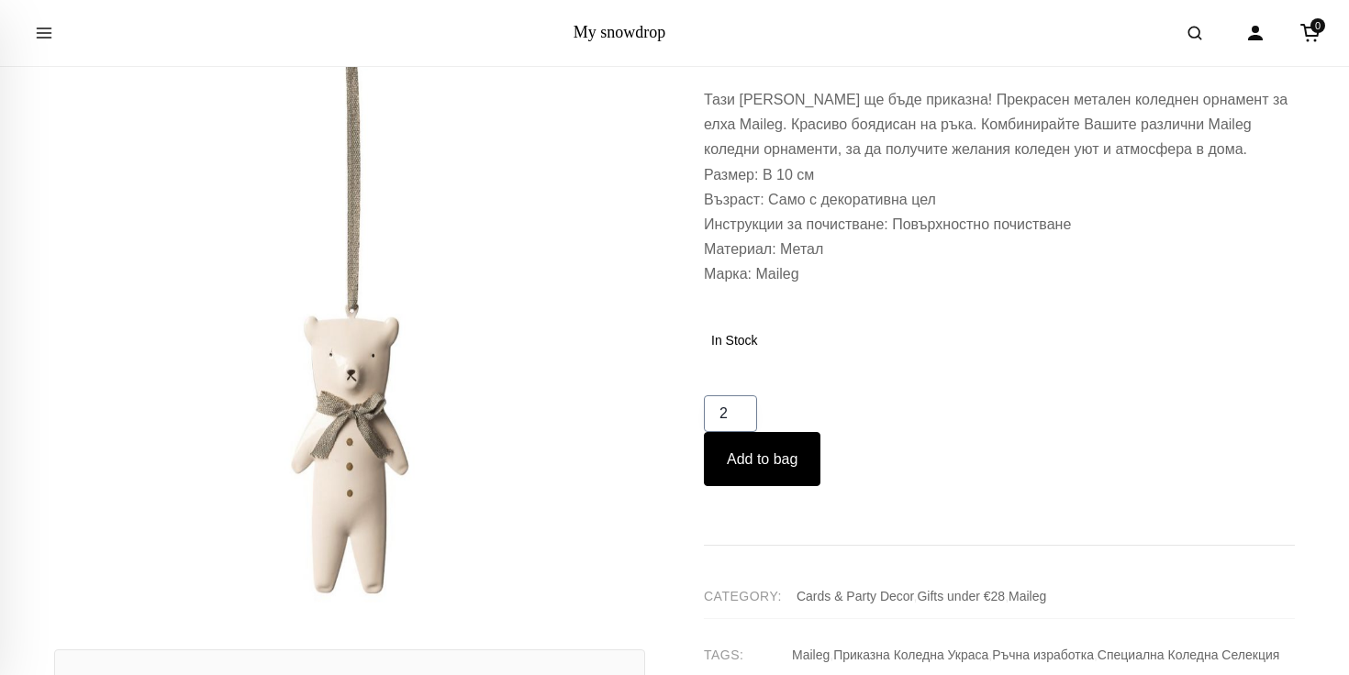
scroll to position [316, 0]
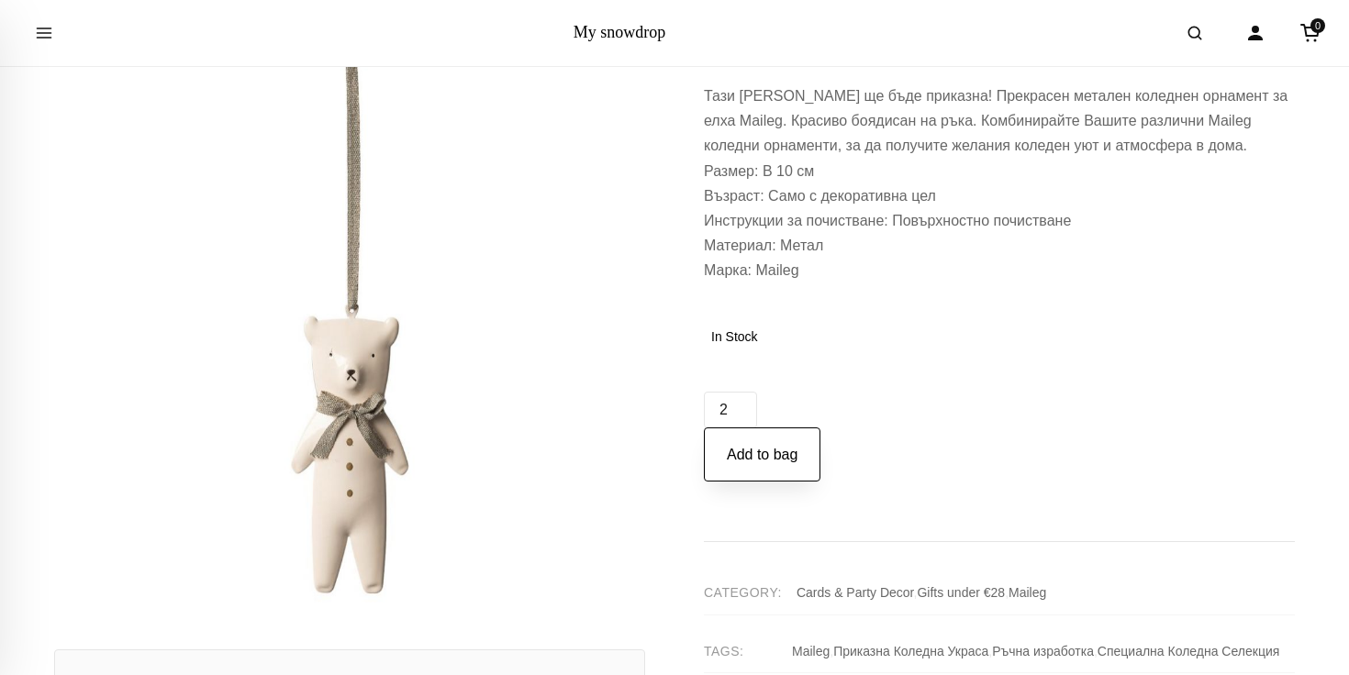
click at [748, 453] on button "Add to bag" at bounding box center [762, 455] width 117 height 55
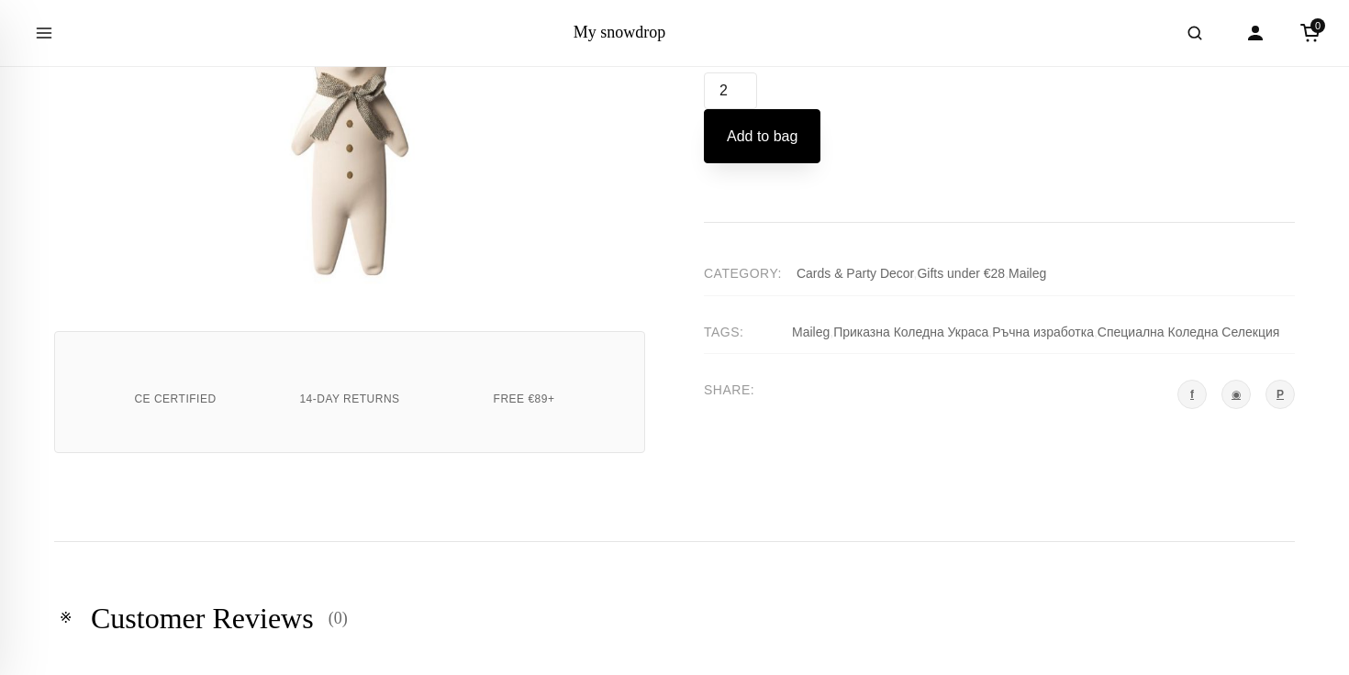
scroll to position [1127, 0]
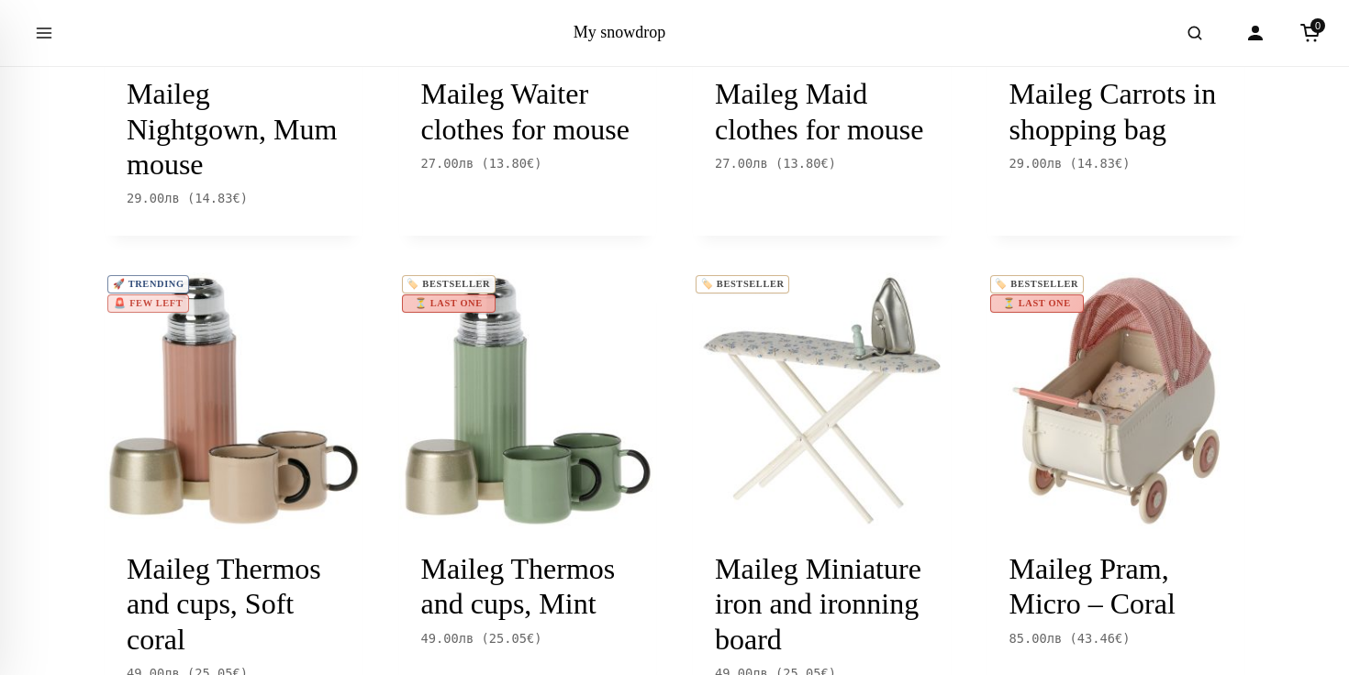
scroll to position [1876, 0]
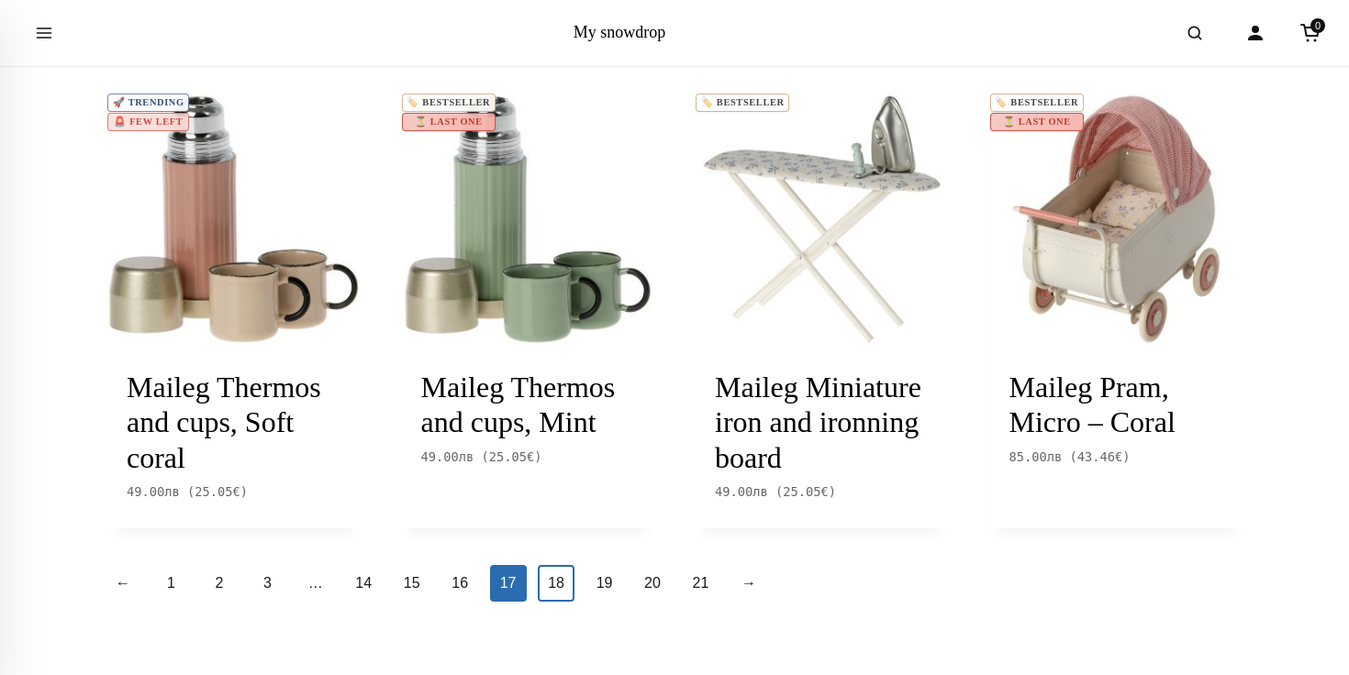
click at [559, 575] on link "18" at bounding box center [556, 583] width 37 height 37
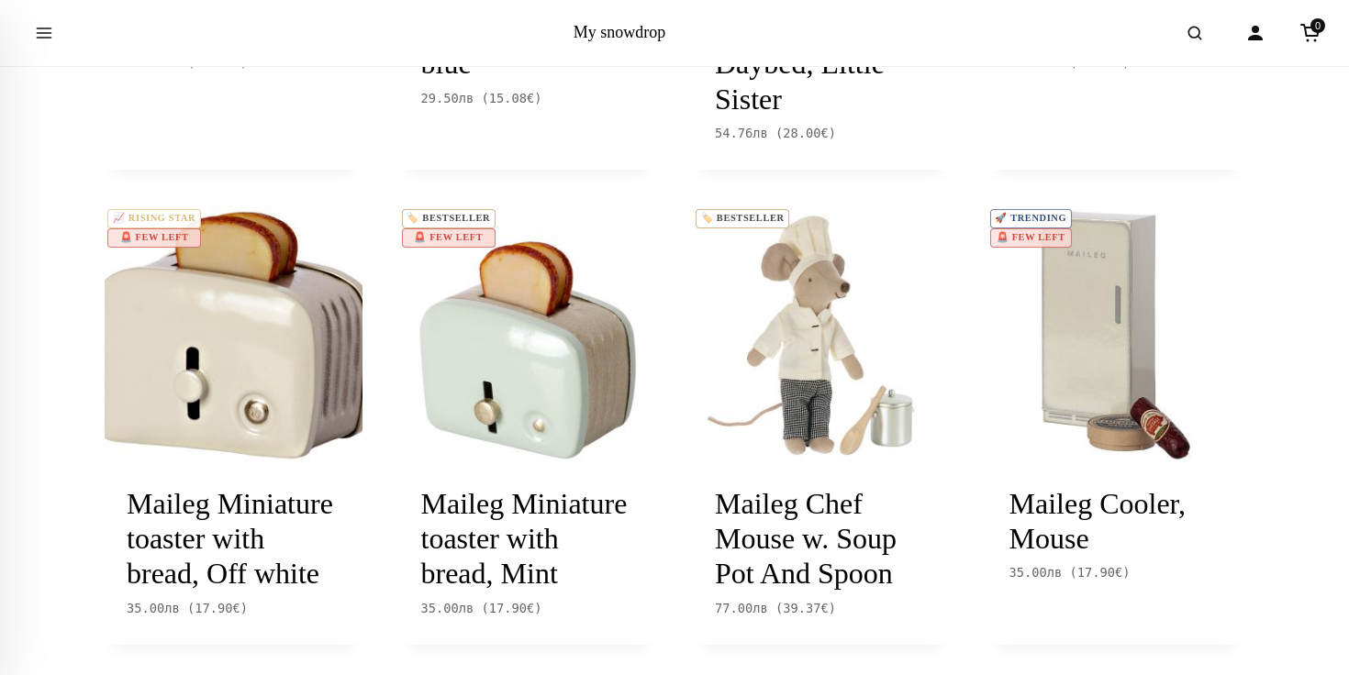
scroll to position [1806, 0]
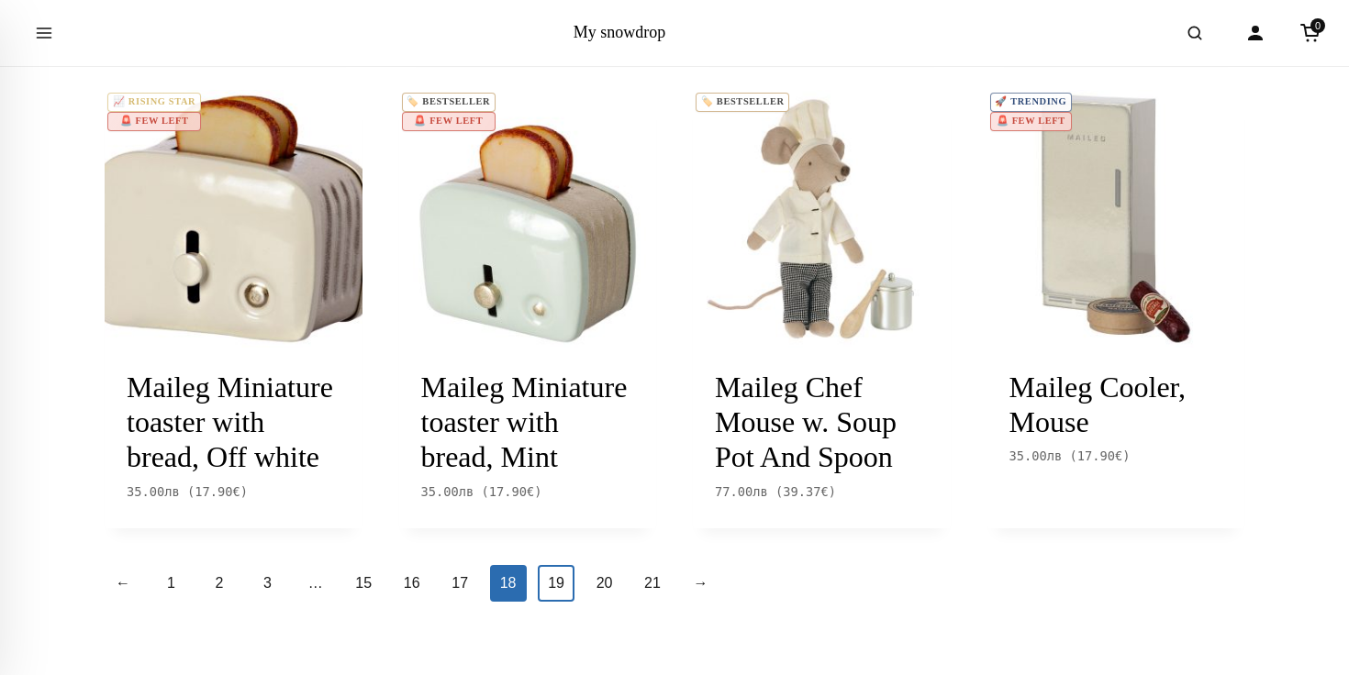
click at [555, 592] on link "19" at bounding box center [556, 583] width 37 height 37
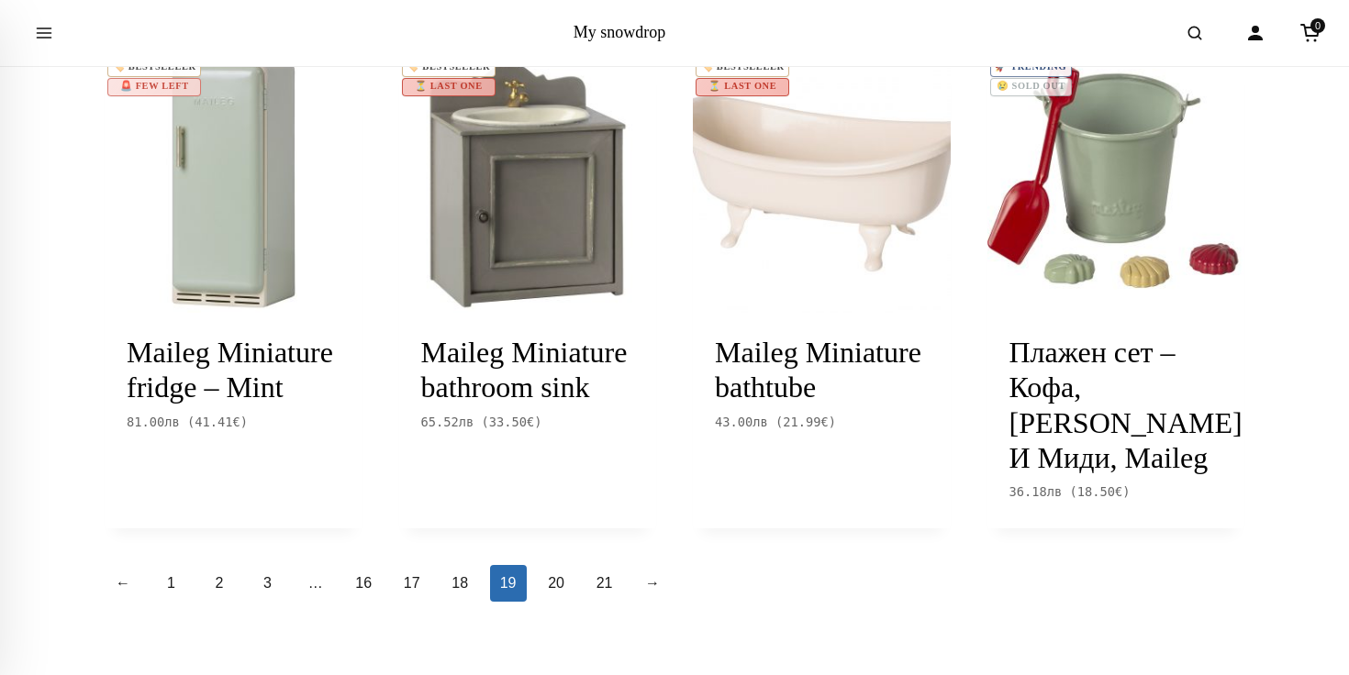
scroll to position [1876, 0]
click at [551, 582] on link "20" at bounding box center [556, 583] width 37 height 37
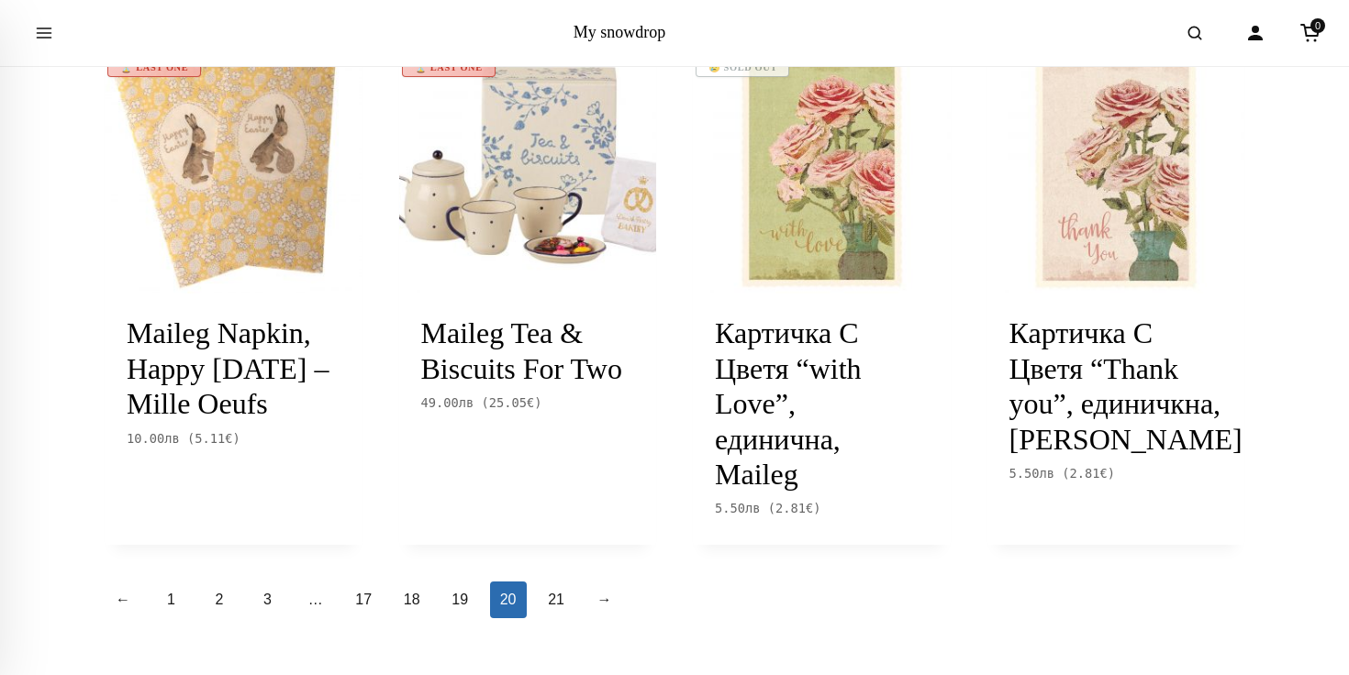
scroll to position [1933, 0]
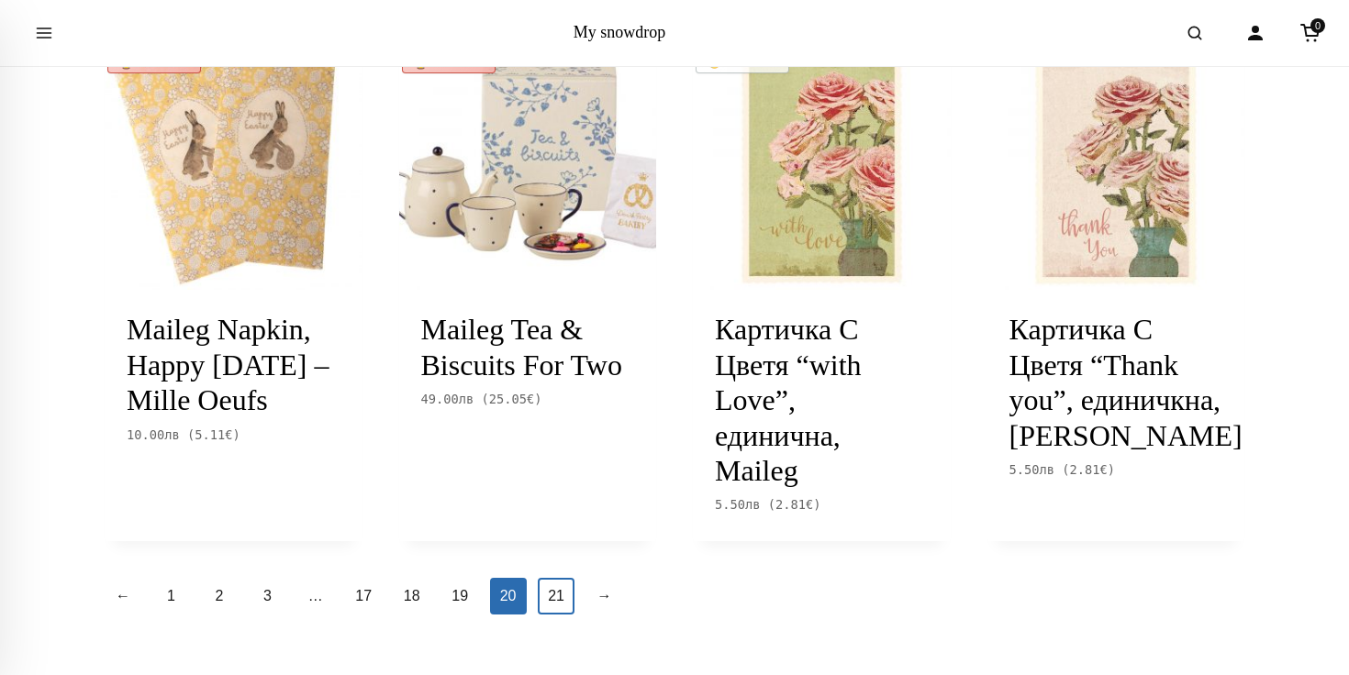
click at [562, 595] on link "21" at bounding box center [556, 596] width 37 height 37
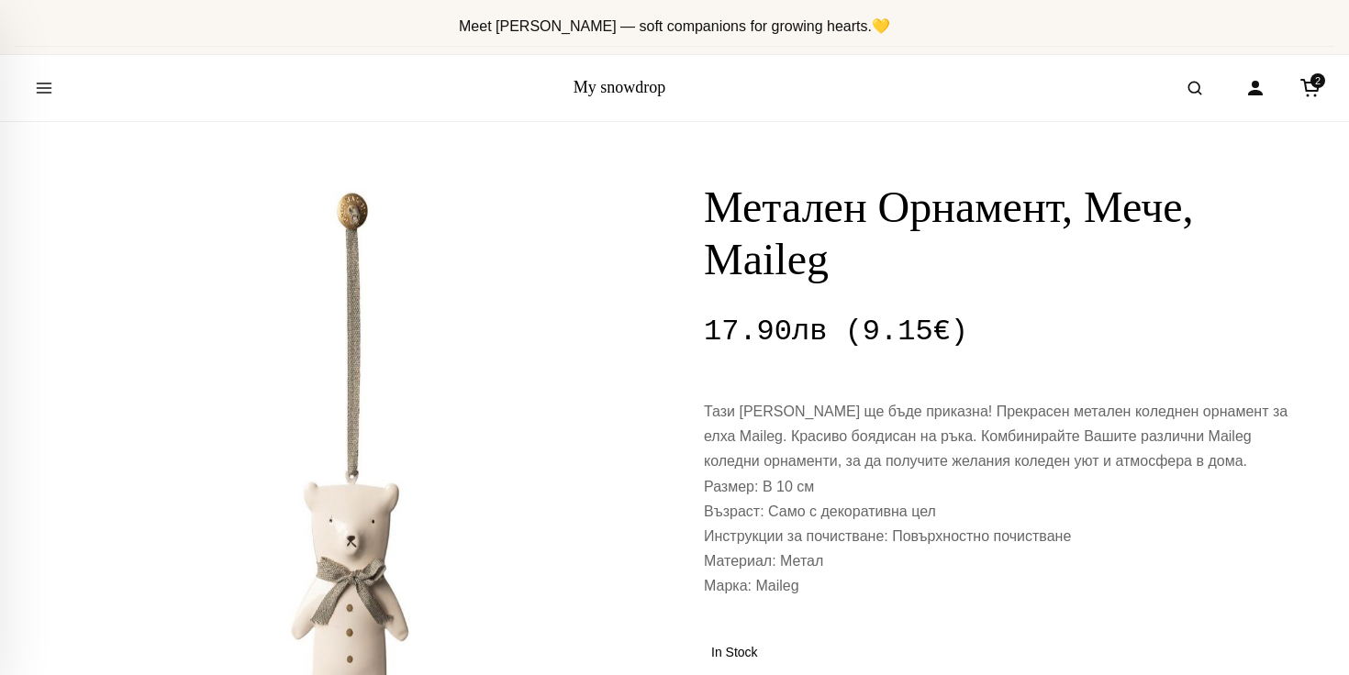
click at [759, 252] on h1 "Метален Орнамент, Мече, Maileg" at bounding box center [999, 234] width 591 height 106
click at [795, 195] on h1 "Метален Орнамент, Мече, Maileg" at bounding box center [999, 234] width 591 height 106
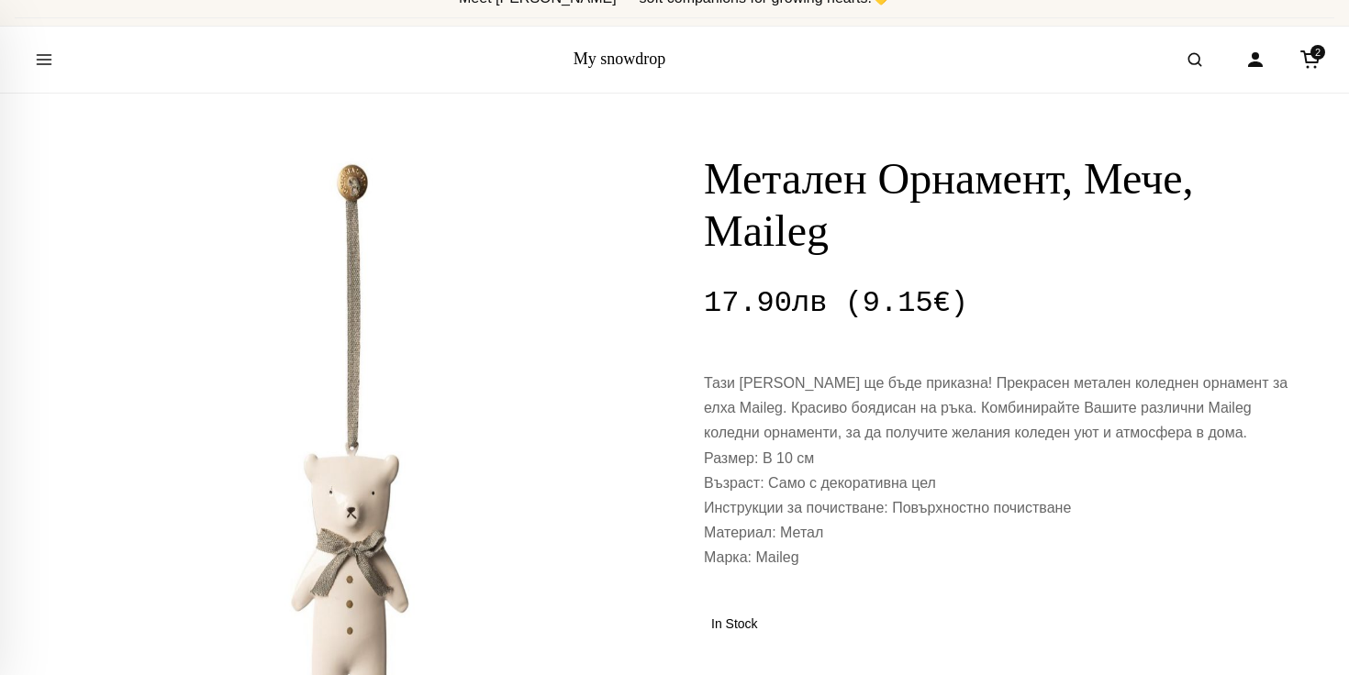
scroll to position [30, 0]
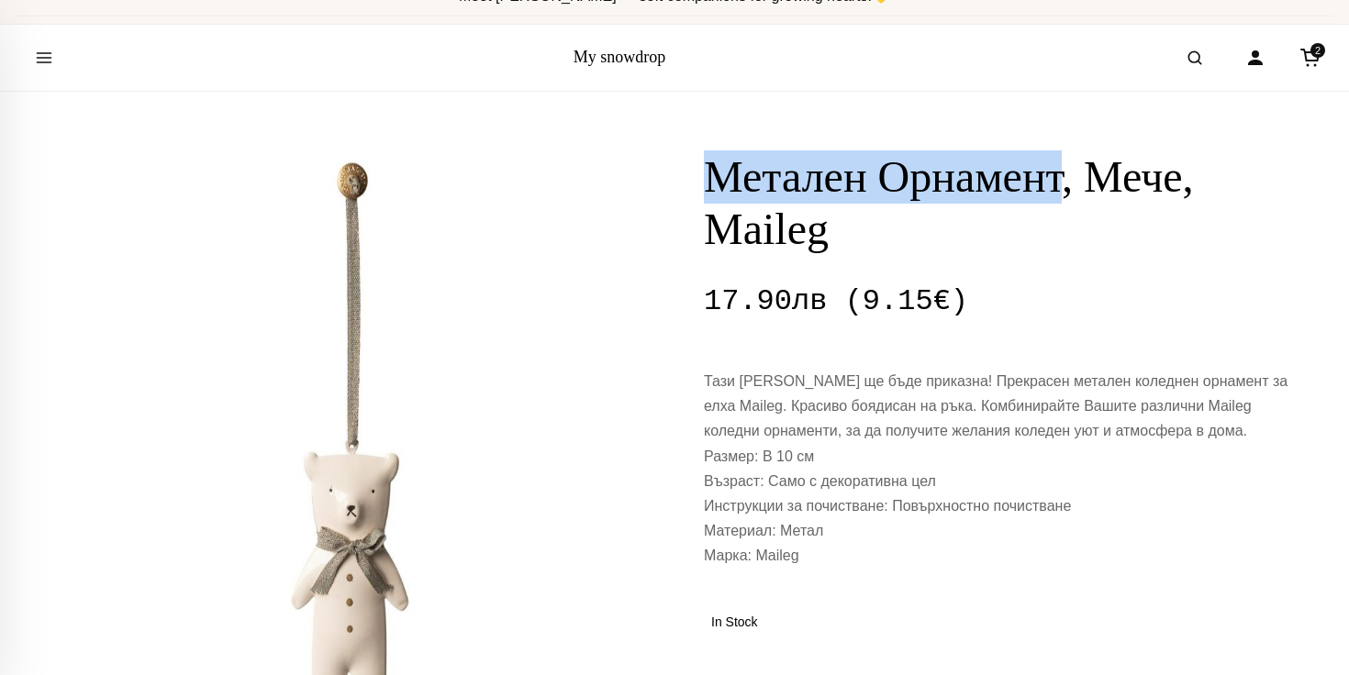
drag, startPoint x: 707, startPoint y: 166, endPoint x: 1099, endPoint y: 159, distance: 391.8
click at [1099, 160] on h1 "Метален Орнамент, Мече, Maileg" at bounding box center [999, 203] width 591 height 106
copy h1 "Метален Орнамент"
click at [1191, 58] on icon "Open search" at bounding box center [1194, 57] width 18 height 33
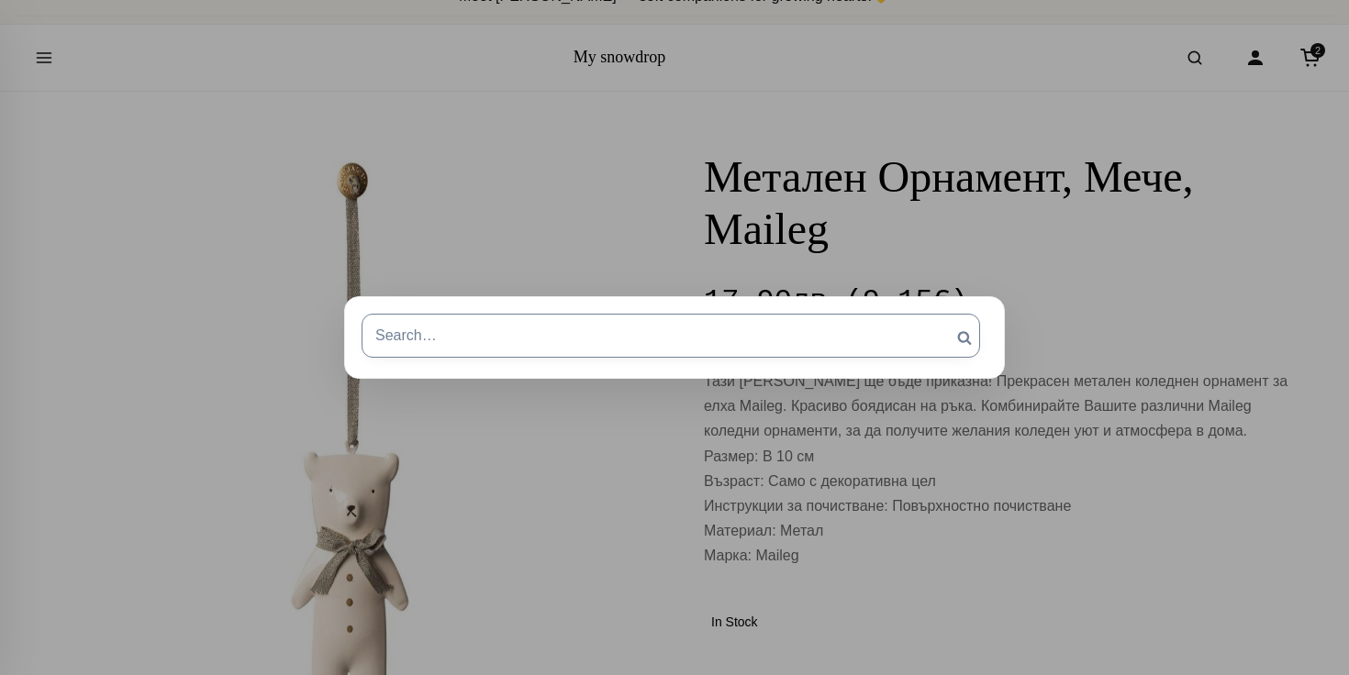
click at [560, 333] on input "Търсене за:" at bounding box center [670, 336] width 618 height 44
paste input "Метален Орнамент"
type input "Метален Орнамент"
click at [941, 314] on input "Търсене" at bounding box center [964, 338] width 46 height 48
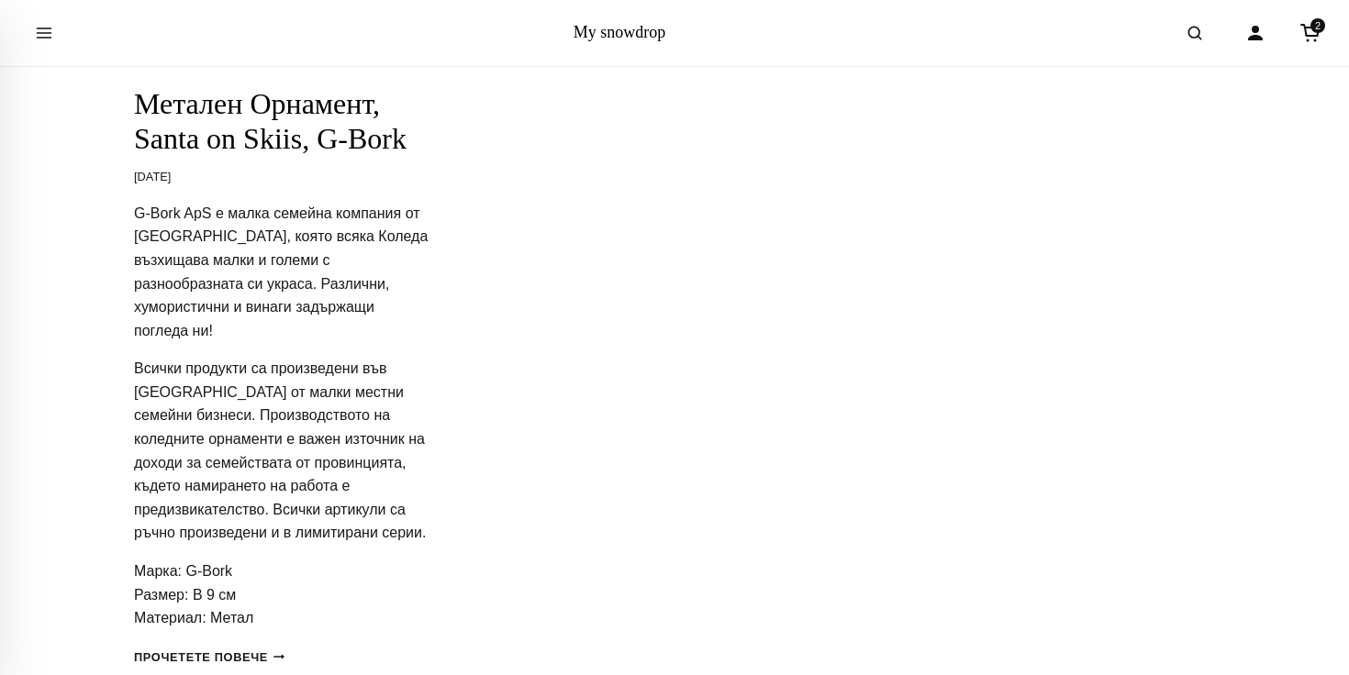
scroll to position [3935, 0]
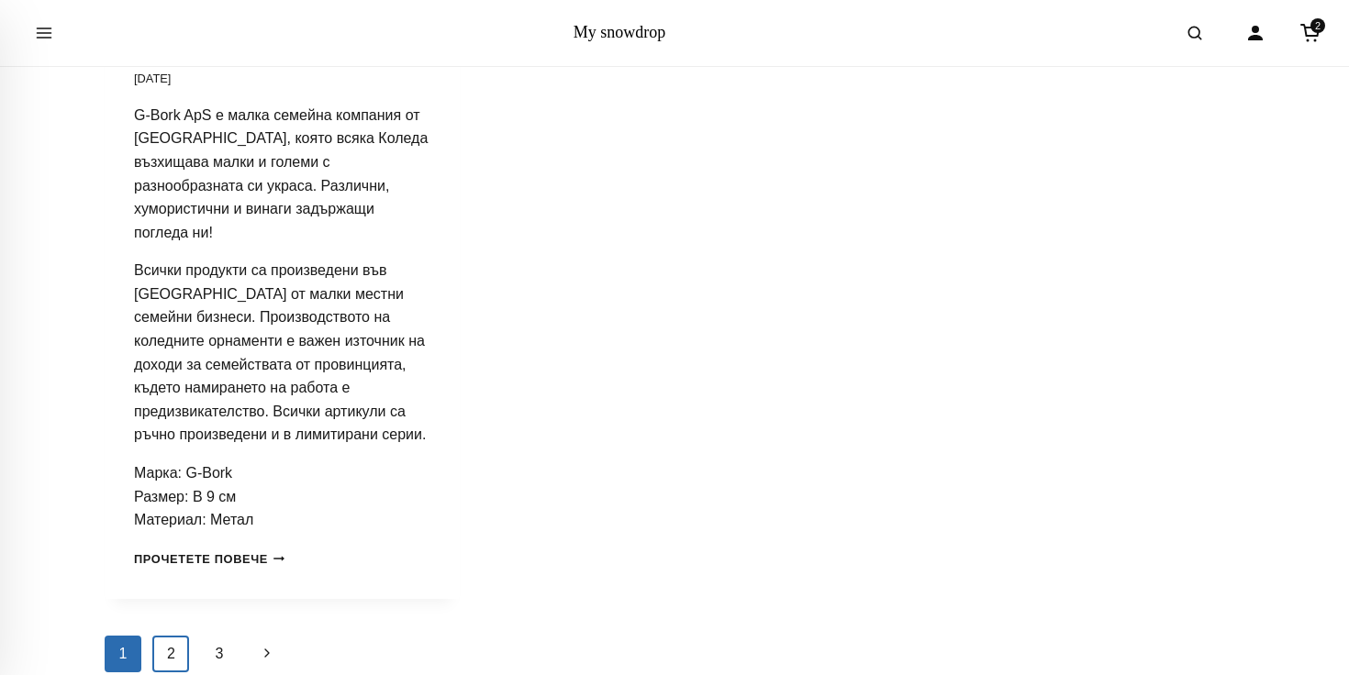
click at [170, 636] on link "2" at bounding box center [170, 654] width 37 height 37
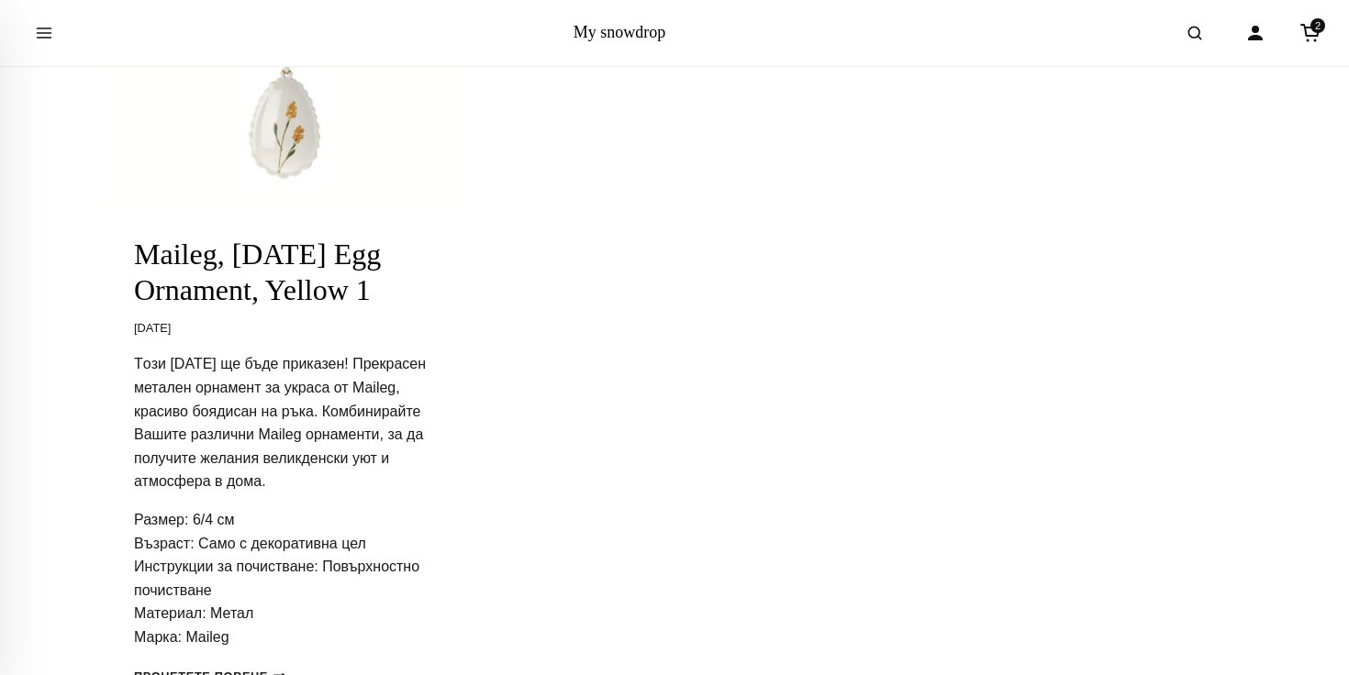
scroll to position [3372, 0]
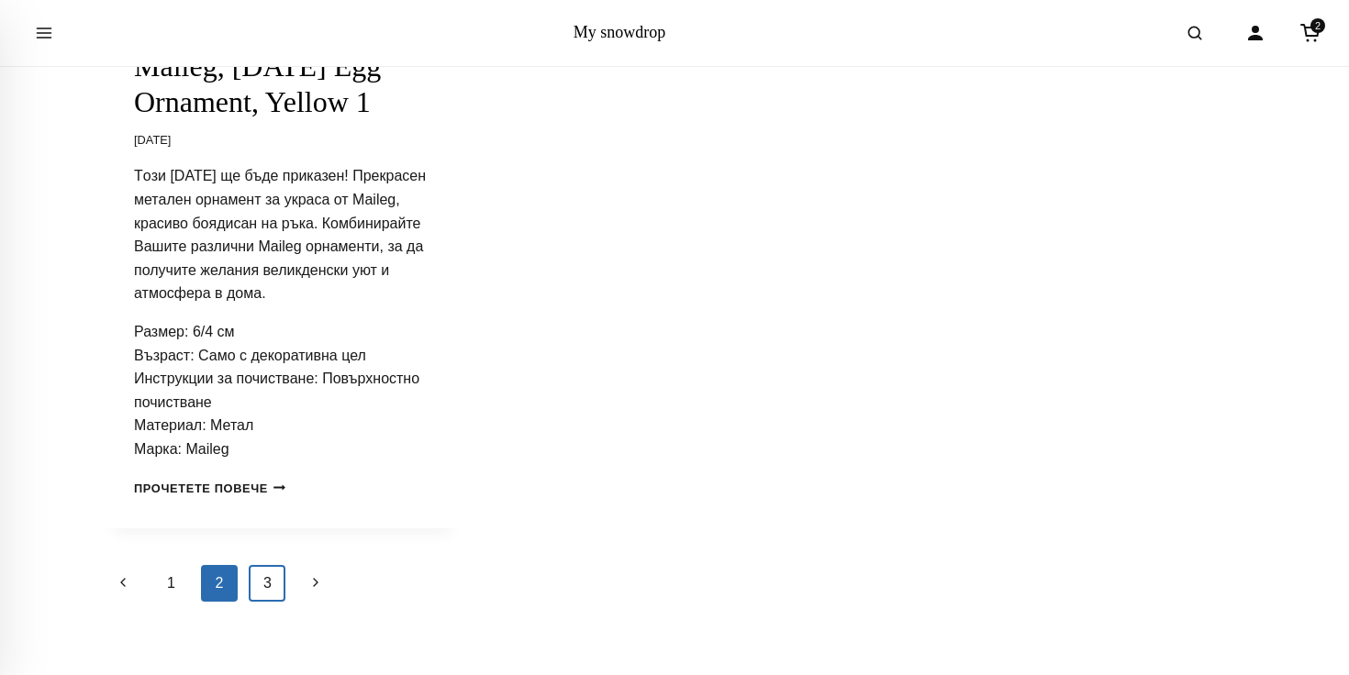
click at [270, 575] on link "3" at bounding box center [267, 583] width 37 height 37
